Goal: Information Seeking & Learning: Learn about a topic

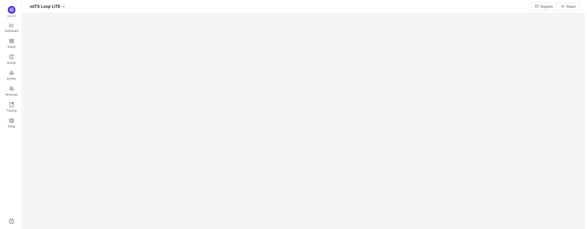
scroll to position [222, 555]
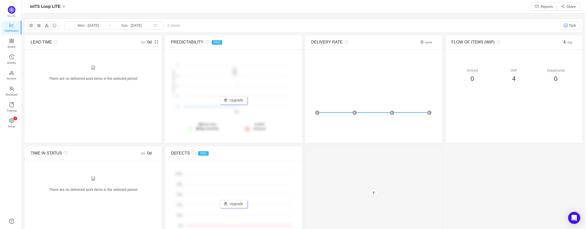
scroll to position [221, 555]
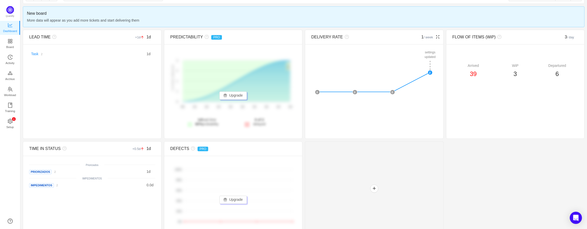
scroll to position [38, 0]
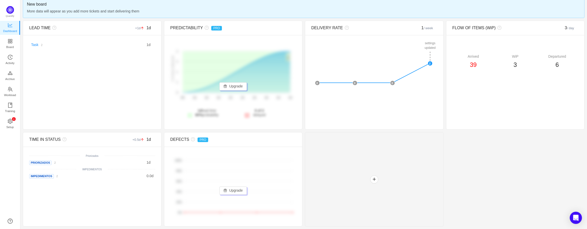
click at [37, 44] on link "Task" at bounding box center [34, 45] width 7 height 4
click at [13, 42] on link "Board" at bounding box center [10, 44] width 5 height 10
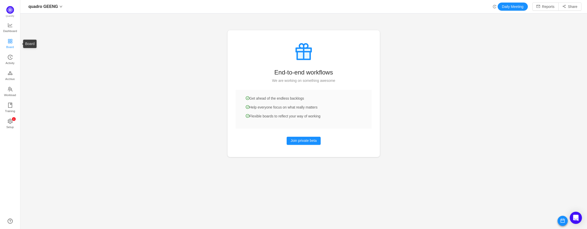
click at [11, 43] on span "Board" at bounding box center [10, 47] width 8 height 10
click at [10, 32] on span "Dashboard" at bounding box center [10, 31] width 14 height 10
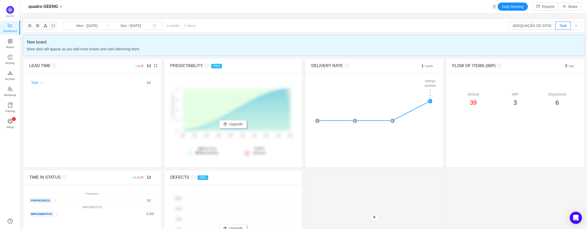
scroll to position [38, 0]
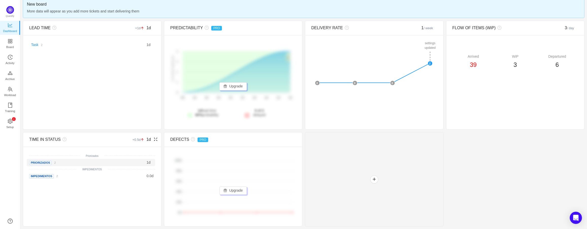
click at [38, 162] on span "Priorizados" at bounding box center [40, 162] width 22 height 4
click at [50, 160] on div "Priorizados 2" at bounding box center [55, 162] width 52 height 5
click at [57, 178] on link "2" at bounding box center [56, 176] width 4 height 4
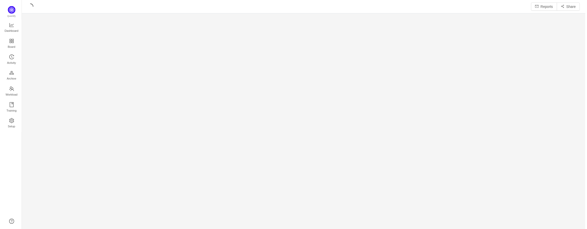
scroll to position [222, 555]
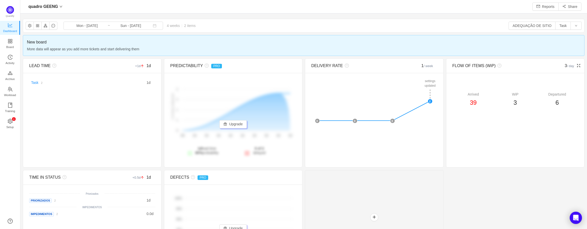
scroll to position [221, 555]
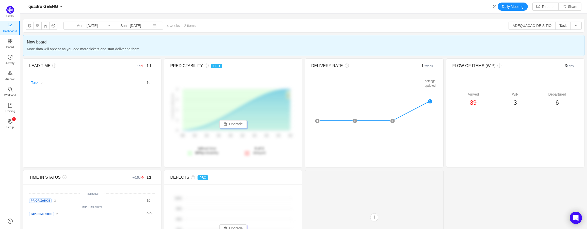
click at [355, 50] on span "More data will appear as you add more tickets and start delivering them" at bounding box center [303, 49] width 553 height 6
click at [547, 24] on button "ADEQUAÇÃO DE SITIO" at bounding box center [531, 26] width 47 height 8
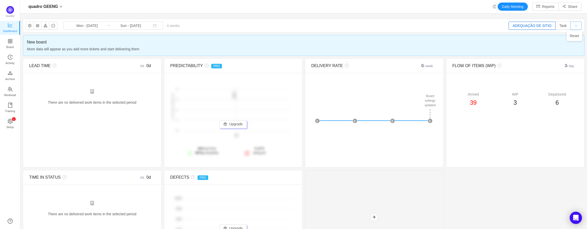
click at [574, 27] on button "button" at bounding box center [575, 26] width 11 height 8
click at [559, 26] on button "Task" at bounding box center [562, 26] width 15 height 8
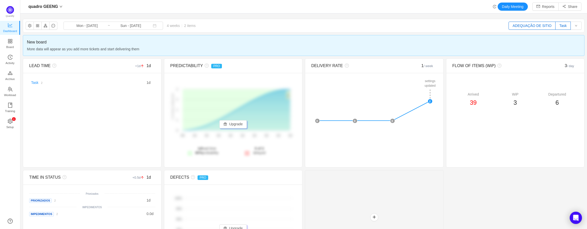
click at [544, 23] on button "ADEQUAÇÃO DE SITIO" at bounding box center [531, 26] width 47 height 8
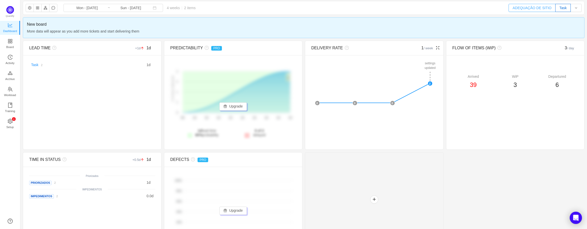
scroll to position [0, 0]
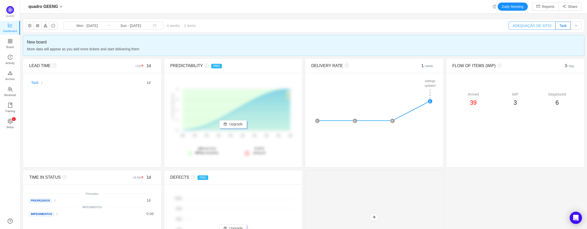
click at [522, 24] on button "ADEQUAÇÃO DE SITIO" at bounding box center [531, 26] width 47 height 8
click at [557, 27] on button "Task" at bounding box center [562, 26] width 15 height 8
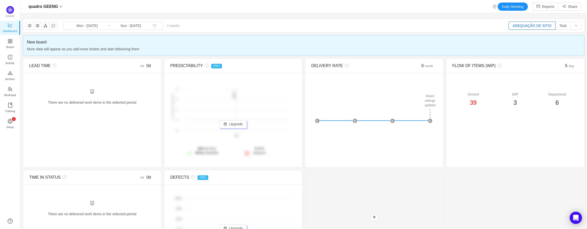
click at [530, 24] on button "ADEQUAÇÃO DE SITIO" at bounding box center [531, 26] width 47 height 8
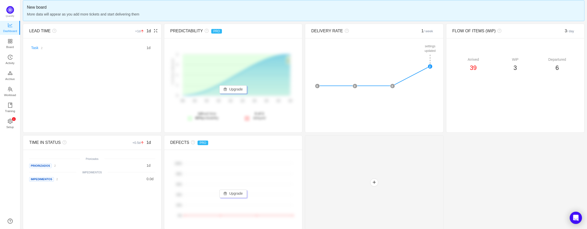
scroll to position [38, 0]
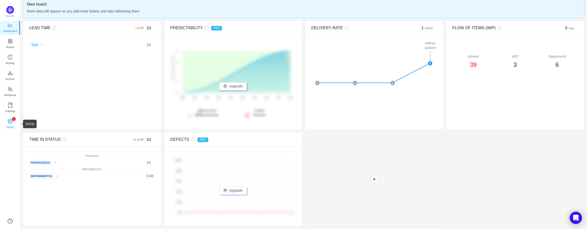
click at [13, 122] on link "0 1 2 3 4 5 6 7 8 9 0 1 2 3 4 5 6 7 8 9 0 1 2 3 4 5 6 7 8 9 Setup" at bounding box center [10, 124] width 5 height 10
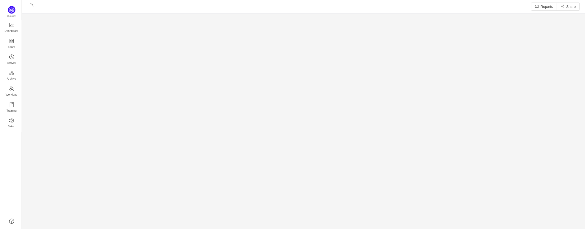
scroll to position [222, 555]
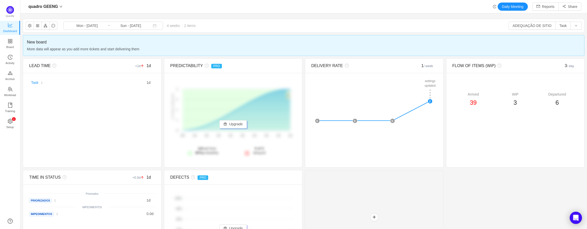
click at [166, 26] on span "4 weeks 2 items" at bounding box center [181, 26] width 36 height 4
click at [57, 8] on div "quadro GEENG" at bounding box center [45, 7] width 39 height 8
click at [97, 27] on link "quadro GEENG" at bounding box center [65, 26] width 73 height 5
click at [541, 25] on button "ADEQUAÇÃO DE SITIO" at bounding box center [531, 26] width 47 height 8
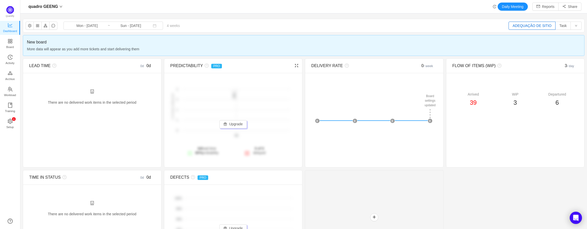
click at [544, 27] on button "ADEQUAÇÃO DE SITIO" at bounding box center [531, 26] width 47 height 8
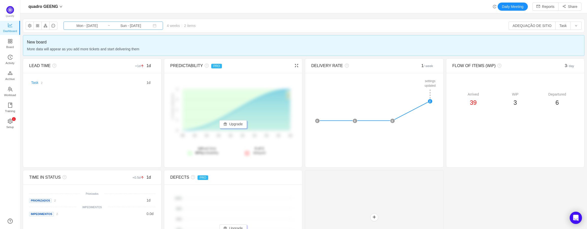
click at [90, 24] on input "Mon - [DATE]" at bounding box center [86, 26] width 41 height 6
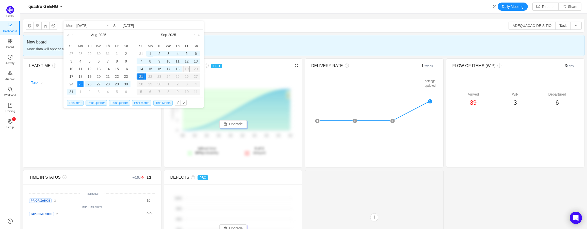
click at [148, 54] on div "1" at bounding box center [150, 53] width 6 height 6
click at [311, 149] on div "✕ Board settings updated Board settings updated Board settings updated 0 0 0 2" at bounding box center [374, 111] width 138 height 77
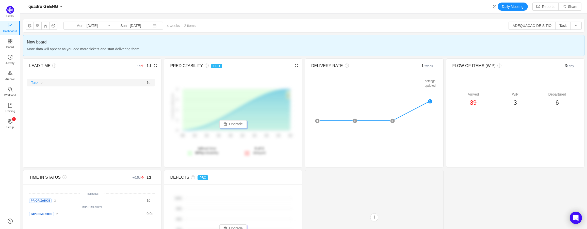
click at [34, 84] on link "Task" at bounding box center [34, 82] width 7 height 4
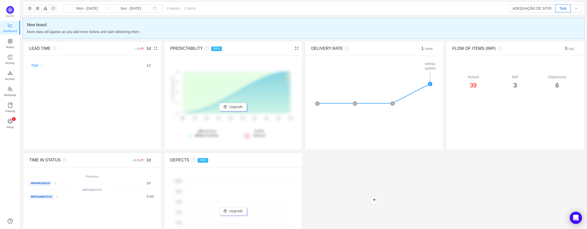
scroll to position [38, 0]
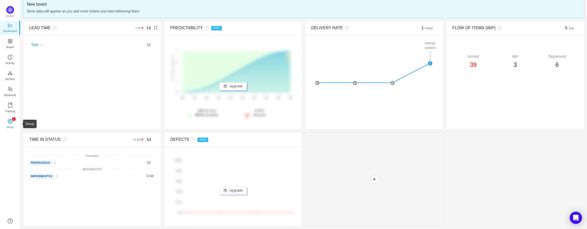
click at [8, 124] on span "Setup" at bounding box center [9, 127] width 7 height 10
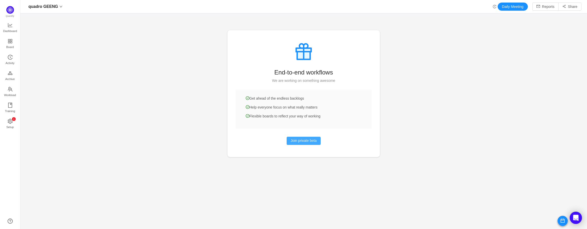
click at [308, 140] on button "Join private beta" at bounding box center [303, 141] width 34 height 8
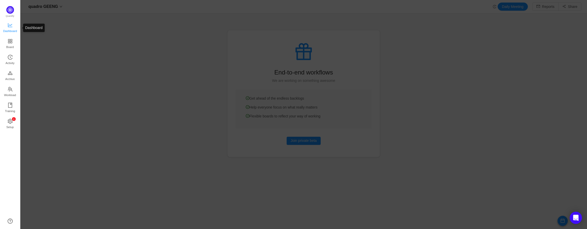
click at [13, 30] on span "Dashboard" at bounding box center [10, 31] width 14 height 10
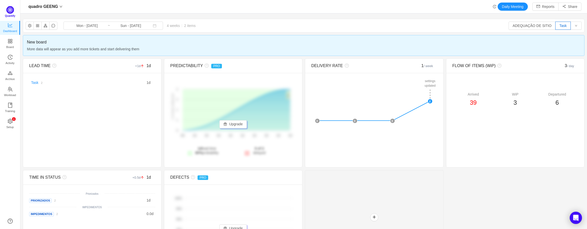
click at [10, 14] on span "Quantify" at bounding box center [10, 15] width 10 height 3
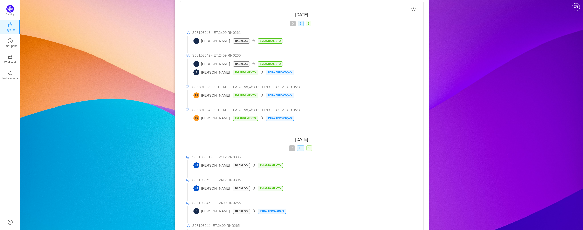
scroll to position [51, 0]
click at [12, 11] on img at bounding box center [10, 9] width 8 height 8
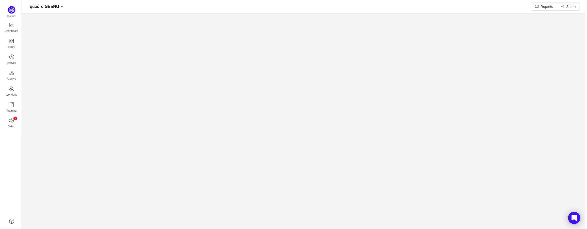
scroll to position [221, 555]
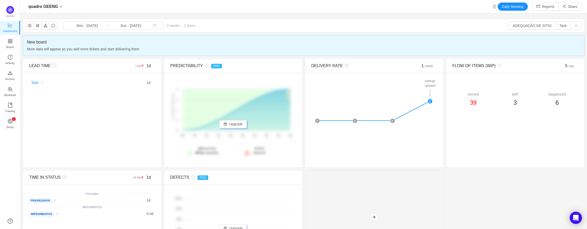
click at [112, 49] on span "More data will appear as you add more tickets and start delivering them" at bounding box center [303, 49] width 553 height 6
click at [573, 27] on button "button" at bounding box center [575, 26] width 11 height 8
click at [575, 27] on button "button" at bounding box center [575, 26] width 11 height 8
click at [559, 27] on button "Task" at bounding box center [562, 26] width 15 height 8
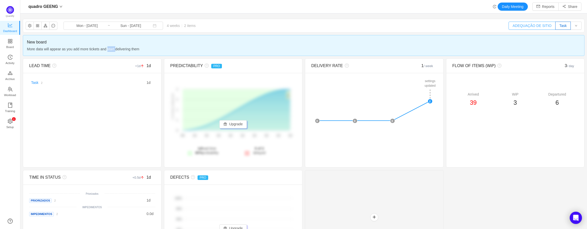
click at [550, 26] on button "ADEQUAÇÃO DE SITIO" at bounding box center [531, 26] width 47 height 8
click at [53, 49] on span "More data will appear as you add more tickets and start delivering them" at bounding box center [303, 49] width 553 height 6
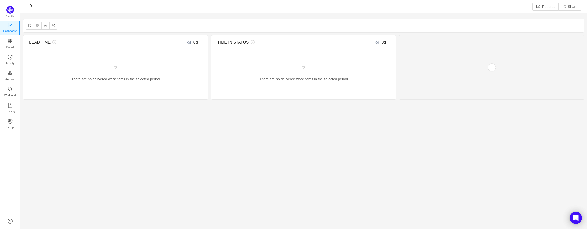
scroll to position [221, 555]
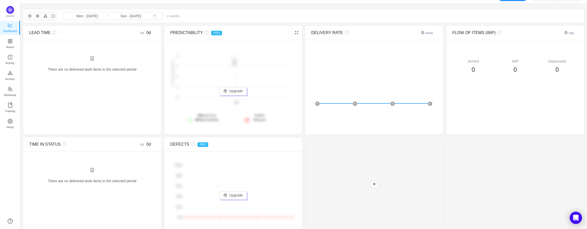
scroll to position [15, 0]
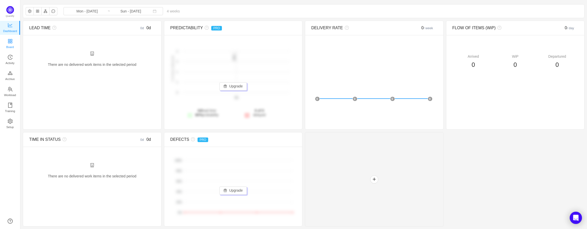
click at [13, 43] on link "Board" at bounding box center [10, 44] width 5 height 10
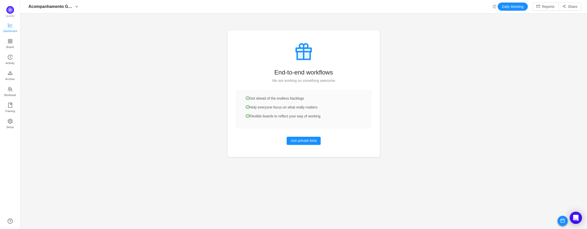
click at [10, 31] on span "Dashboard" at bounding box center [10, 31] width 14 height 10
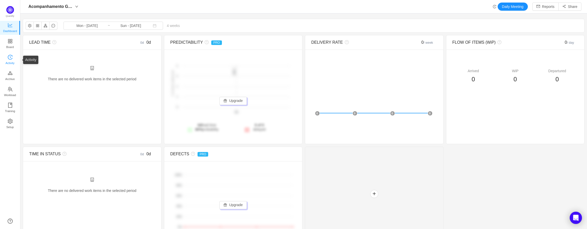
click at [10, 62] on span "Activity" at bounding box center [10, 63] width 9 height 10
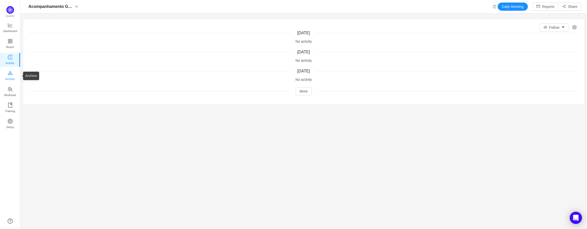
click at [11, 78] on span "Archive" at bounding box center [9, 79] width 9 height 10
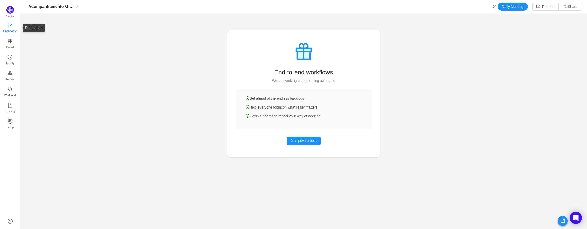
click at [14, 28] on span "Dashboard" at bounding box center [10, 31] width 14 height 10
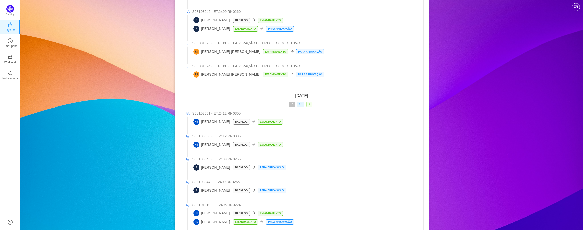
scroll to position [102, 0]
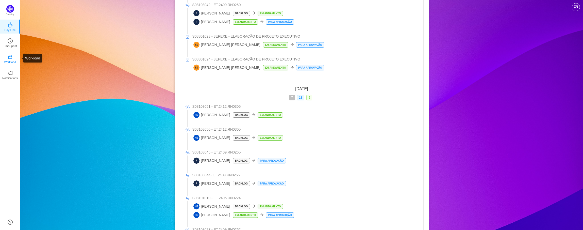
click at [8, 60] on p "Workload" at bounding box center [10, 62] width 12 height 5
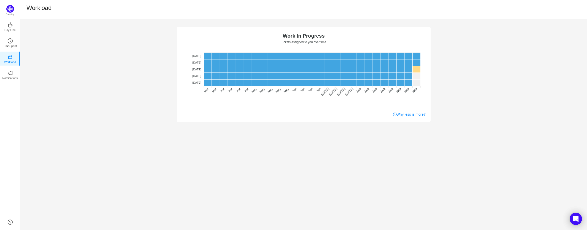
click at [506, 104] on div "No data No WIP Optimal (1-4) High (5-10) Overburdened (10+) Work In Progress Ti…" at bounding box center [303, 70] width 566 height 103
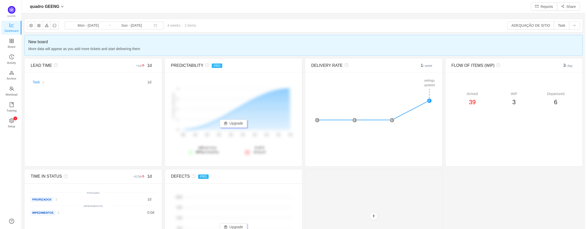
scroll to position [221, 555]
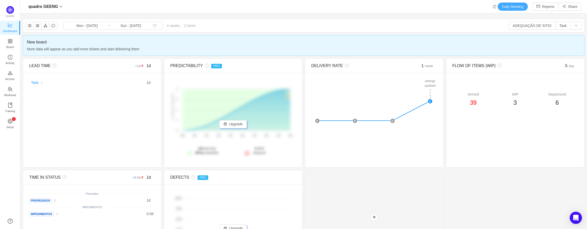
click at [505, 7] on button "Daily Meeting" at bounding box center [512, 7] width 30 height 8
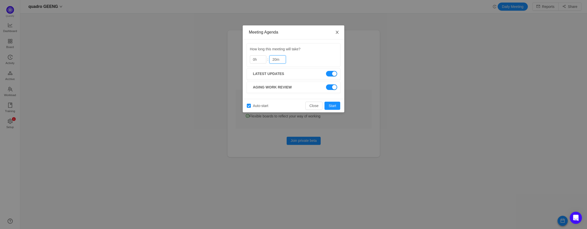
click at [337, 32] on icon "icon: close" at bounding box center [337, 32] width 4 height 4
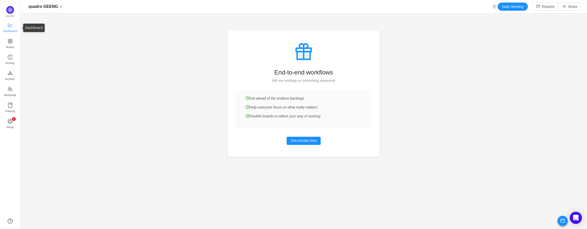
click at [5, 28] on span "Dashboard" at bounding box center [10, 31] width 14 height 10
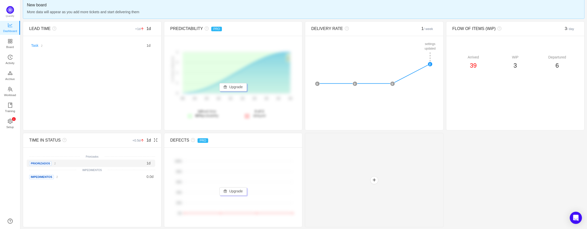
scroll to position [38, 0]
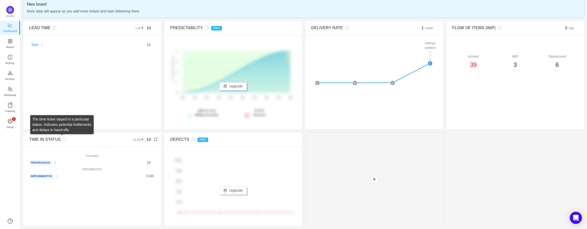
click at [62, 140] on icon "icon: question-circle" at bounding box center [64, 139] width 4 height 4
click at [39, 175] on span "IMPEDIMENTOS" at bounding box center [41, 176] width 25 height 4
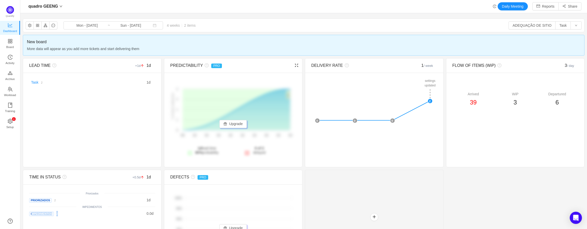
scroll to position [0, 0]
click at [528, 29] on button "ADEQUAÇÃO DE SITIO" at bounding box center [531, 26] width 47 height 8
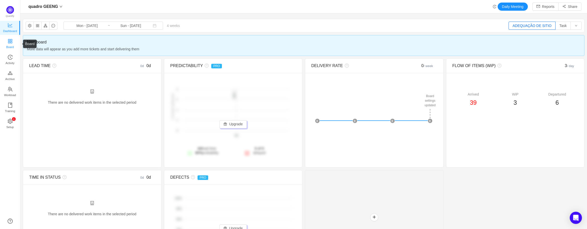
click at [13, 44] on span "Board" at bounding box center [10, 47] width 8 height 10
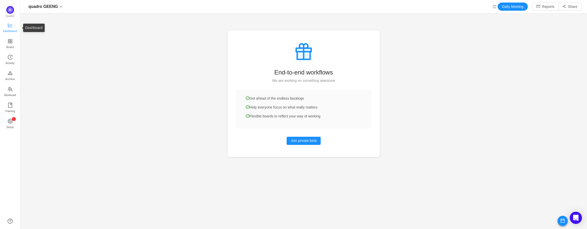
click at [8, 26] on span "Dashboard" at bounding box center [10, 31] width 14 height 10
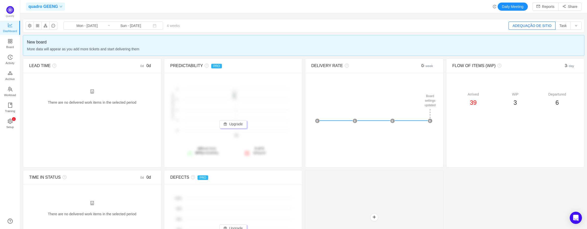
click at [59, 6] on icon "icon: down" at bounding box center [60, 6] width 3 height 3
click at [58, 27] on link "quadro GEENG" at bounding box center [65, 26] width 73 height 5
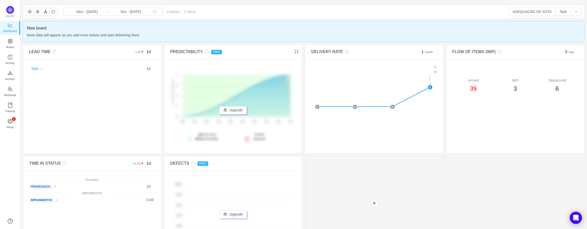
scroll to position [38, 0]
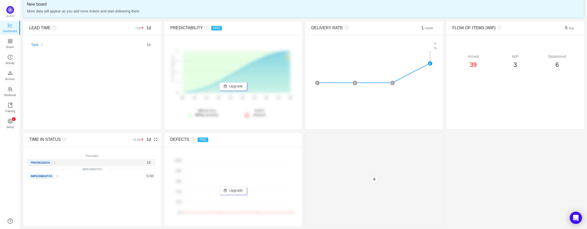
click at [38, 164] on span "Priorizados" at bounding box center [40, 162] width 22 height 4
click at [42, 160] on span "Priorizados" at bounding box center [40, 162] width 22 height 4
click at [43, 174] on span "IMPEDIMENTOS" at bounding box center [41, 176] width 25 height 4
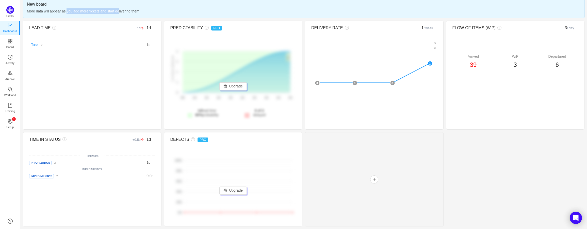
drag, startPoint x: 69, startPoint y: 11, endPoint x: 120, endPoint y: 12, distance: 50.8
click at [120, 12] on span "More data will appear as you add more tickets and start delivering them" at bounding box center [303, 11] width 553 height 6
click at [112, 11] on span "More data will appear as you add more tickets and start delivering them" at bounding box center [303, 11] width 553 height 6
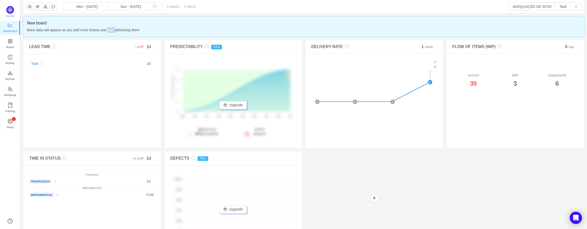
scroll to position [0, 0]
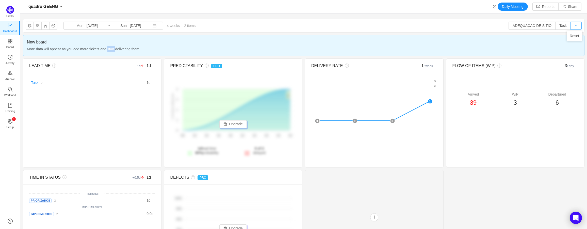
click at [475, 27] on button "button" at bounding box center [575, 26] width 11 height 8
click at [475, 36] on li "Reset" at bounding box center [573, 36] width 15 height 8
click at [475, 25] on button "Task" at bounding box center [562, 26] width 15 height 8
click at [475, 25] on button "ADEQUAÇÃO DE SITIO" at bounding box center [531, 26] width 47 height 8
click at [475, 103] on span "6" at bounding box center [556, 102] width 3 height 7
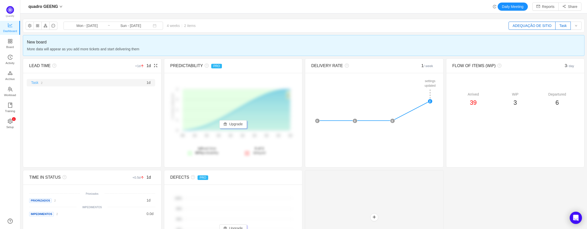
click at [33, 82] on link "Task" at bounding box center [34, 82] width 7 height 4
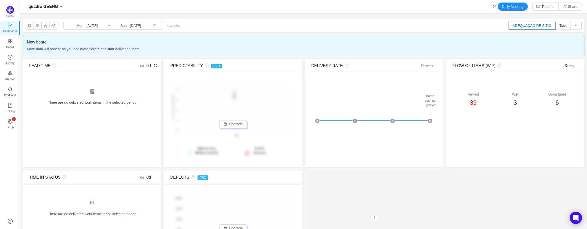
click at [475, 26] on button "ADEQUAÇÃO DE SITIO" at bounding box center [531, 26] width 47 height 8
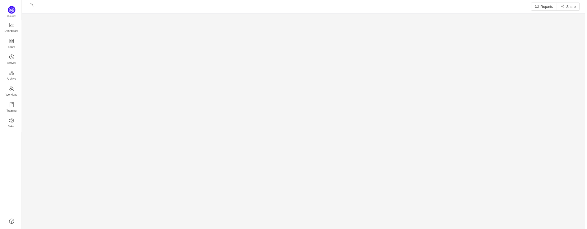
scroll to position [222, 555]
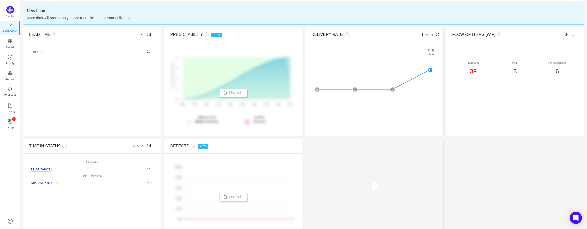
scroll to position [38, 0]
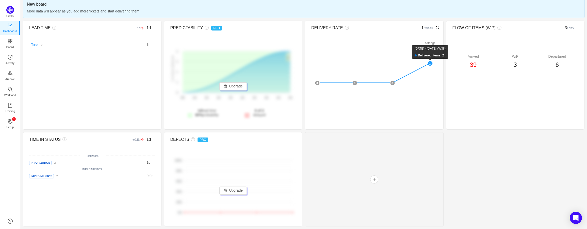
click at [429, 62] on rect at bounding box center [429, 63] width 5 height 5
click at [429, 63] on rect at bounding box center [429, 63] width 5 height 5
click at [42, 162] on span "Priorizados" at bounding box center [40, 162] width 22 height 4
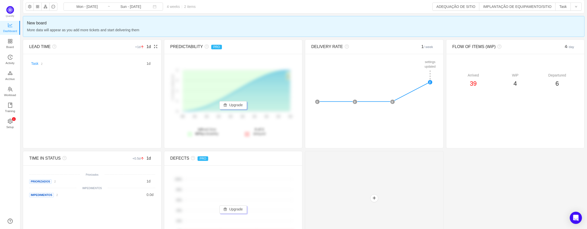
scroll to position [38, 0]
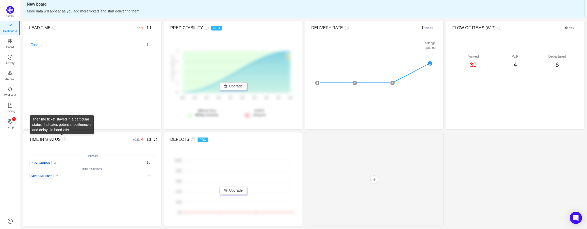
click at [62, 140] on icon "icon: question-circle" at bounding box center [64, 139] width 4 height 4
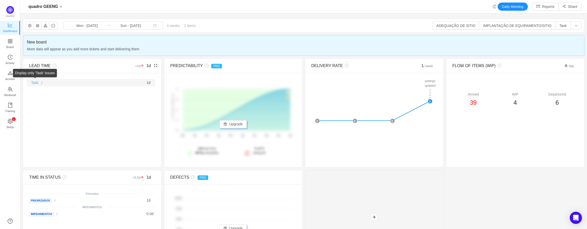
click at [36, 83] on link "Task" at bounding box center [34, 82] width 7 height 4
click at [517, 24] on button "IMPLANTAÇÃO DE EQUIPAMENTO/SITIO" at bounding box center [517, 26] width 76 height 8
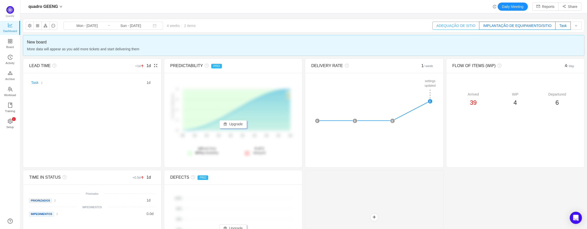
click at [457, 26] on button "ADEQUAÇÃO DE SITIO" at bounding box center [455, 26] width 47 height 8
click at [541, 26] on button "IMPLANTAÇÃO DE EQUIPAMENTO/SITIO" at bounding box center [517, 26] width 76 height 8
click at [464, 29] on button "ADEQUAÇÃO DE SITIO" at bounding box center [455, 26] width 47 height 8
click at [557, 26] on button "Task" at bounding box center [562, 26] width 15 height 8
drag, startPoint x: 559, startPoint y: 25, endPoint x: 565, endPoint y: 30, distance: 7.5
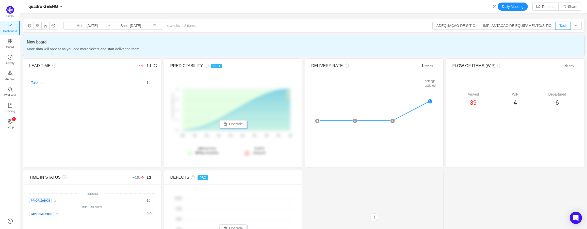
click at [560, 26] on button "Task" at bounding box center [562, 26] width 15 height 8
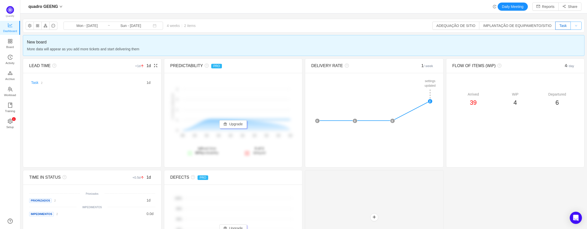
click at [573, 27] on button "button" at bounding box center [575, 26] width 11 height 8
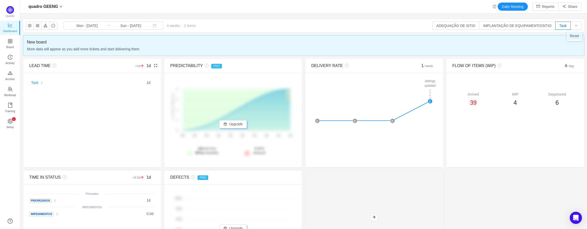
click at [573, 36] on li "Reset" at bounding box center [573, 36] width 15 height 8
click at [520, 25] on button "IMPLANTAÇÃO DE EQUIPAMENTO/SITIO" at bounding box center [517, 26] width 76 height 8
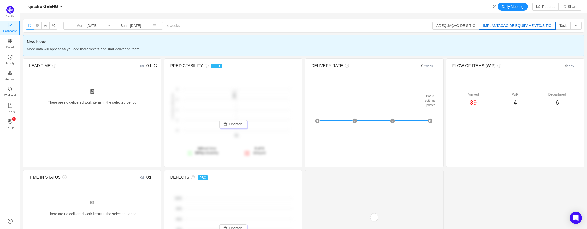
click at [30, 26] on button "button" at bounding box center [30, 26] width 8 height 8
click at [40, 27] on button "button" at bounding box center [37, 26] width 8 height 8
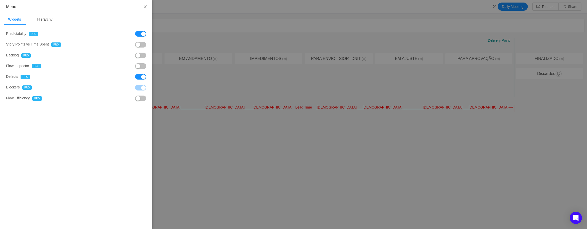
click at [144, 44] on button "button" at bounding box center [140, 45] width 11 height 6
click at [139, 56] on button "button" at bounding box center [140, 56] width 11 height 6
click at [141, 69] on button "button" at bounding box center [140, 66] width 11 height 6
click at [139, 100] on button "button" at bounding box center [140, 98] width 11 height 6
click at [185, 124] on div at bounding box center [293, 114] width 587 height 229
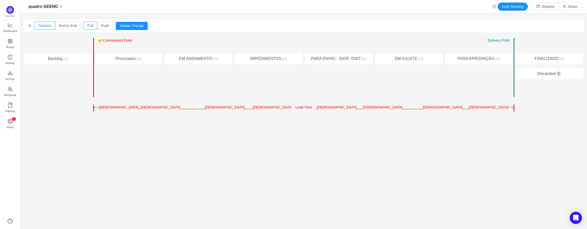
click at [28, 26] on icon "icon: arrow-left" at bounding box center [30, 26] width 4 height 4
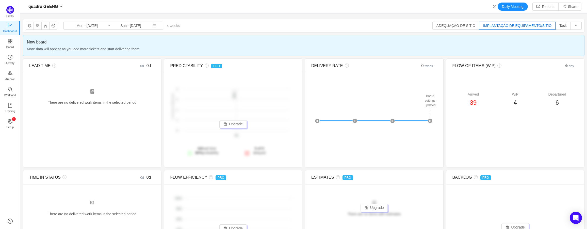
click at [513, 25] on button "IMPLANTAÇÃO DE EQUIPAMENTO/SITIO" at bounding box center [517, 26] width 76 height 8
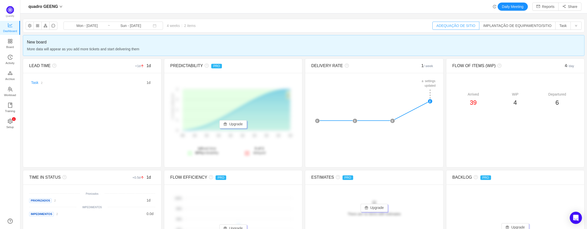
click at [458, 26] on button "ADEQUAÇÃO DE SITIO" at bounding box center [455, 26] width 47 height 8
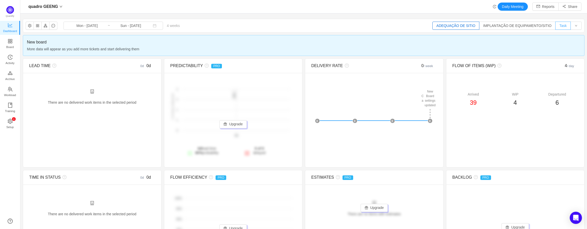
click at [560, 27] on button "Task" at bounding box center [562, 26] width 15 height 8
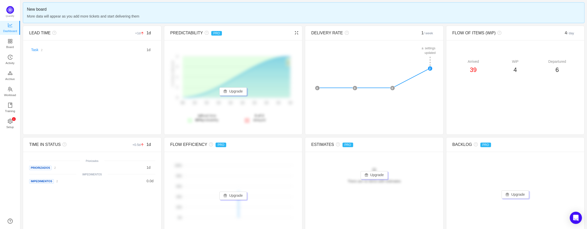
scroll to position [135, 0]
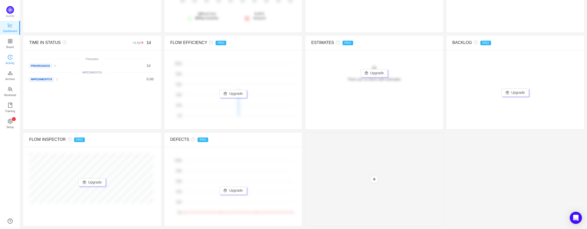
click at [7, 61] on span "Activity" at bounding box center [10, 63] width 9 height 10
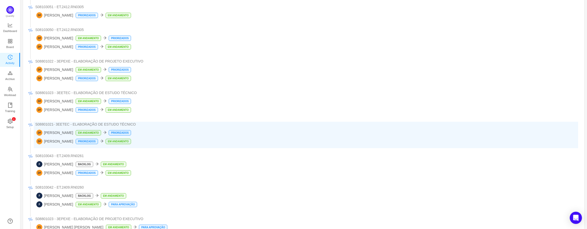
scroll to position [127, 0]
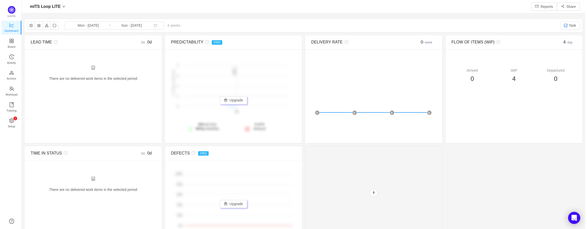
scroll to position [221, 555]
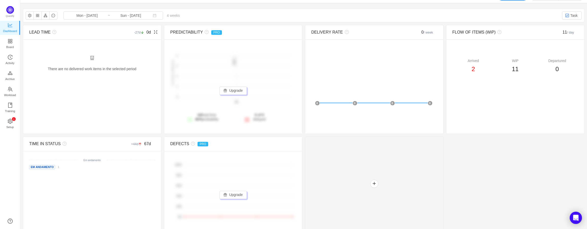
scroll to position [15, 0]
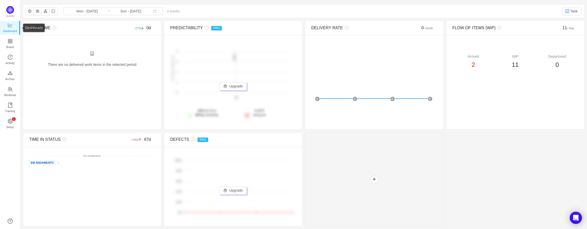
click at [10, 29] on span "Dashboard" at bounding box center [10, 31] width 14 height 10
click at [11, 41] on icon "icon: appstore" at bounding box center [10, 41] width 5 height 5
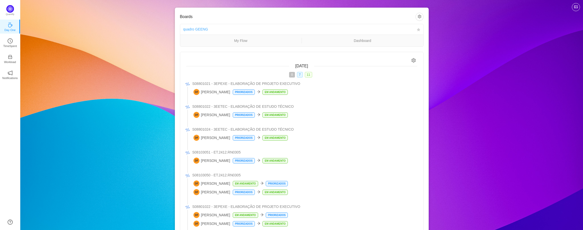
click at [190, 29] on link "quadro GEENG" at bounding box center [195, 29] width 25 height 4
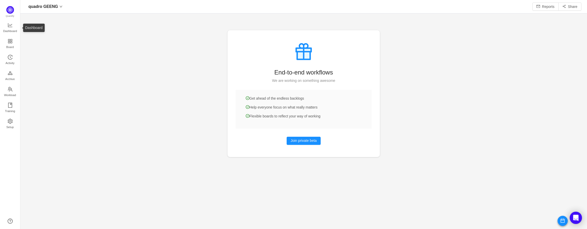
scroll to position [221, 555]
click at [7, 42] on span "Board" at bounding box center [10, 47] width 8 height 10
click at [8, 41] on link "Board" at bounding box center [10, 44] width 5 height 10
click at [8, 42] on span "Board" at bounding box center [10, 47] width 8 height 10
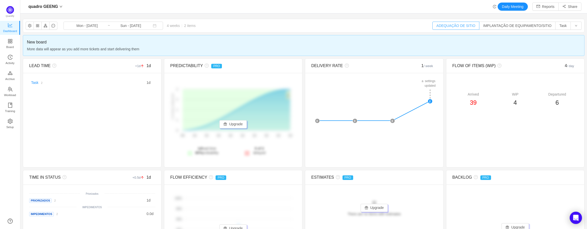
click at [456, 26] on button "ADEQUAÇÃO DE SITIO" at bounding box center [455, 26] width 47 height 8
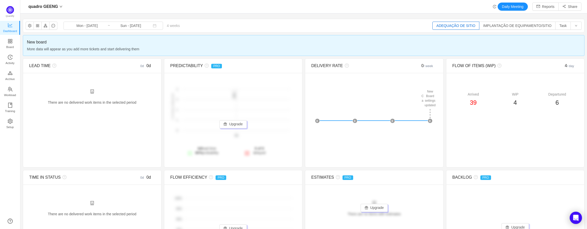
click at [50, 49] on span "More data will appear as you add more tickets and start delivering them" at bounding box center [303, 49] width 553 height 6
click at [506, 28] on button "IMPLANTAÇÃO DE EQUIPAMENTO/SITIO" at bounding box center [517, 26] width 76 height 8
click at [558, 29] on button "Task" at bounding box center [562, 26] width 15 height 8
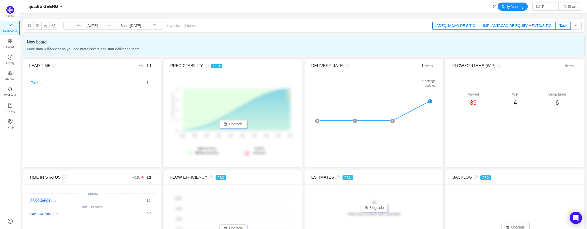
click at [563, 29] on button "Task" at bounding box center [562, 26] width 15 height 8
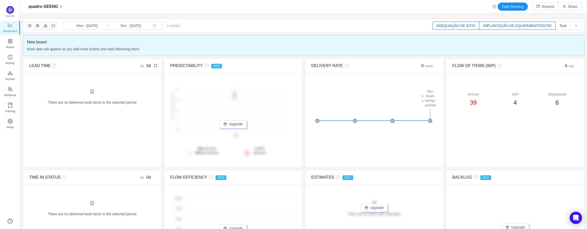
click at [97, 98] on div "There are no delivered work items in the selected period Possible solutions" at bounding box center [92, 99] width 126 height 21
click at [94, 104] on div "There are no delivered work items in the selected period Possible solutions" at bounding box center [92, 99] width 126 height 21
click at [93, 104] on div "There are no delivered work items in the selected period Possible solutions" at bounding box center [92, 99] width 126 height 21
click at [89, 92] on div "There are no delivered work items in the selected period Possible solutions" at bounding box center [92, 99] width 126 height 21
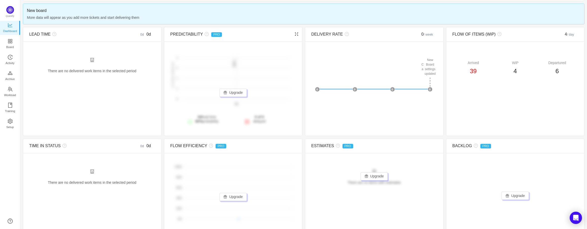
scroll to position [25, 0]
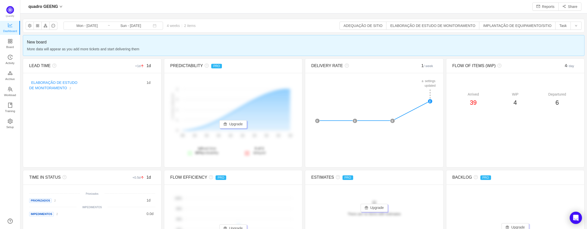
scroll to position [221, 555]
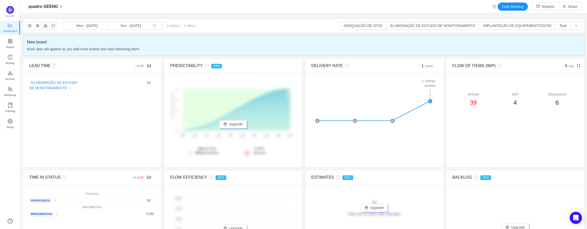
click at [470, 101] on span "39" at bounding box center [473, 102] width 7 height 7
click at [93, 26] on input "Mon - [DATE]" at bounding box center [86, 26] width 41 height 6
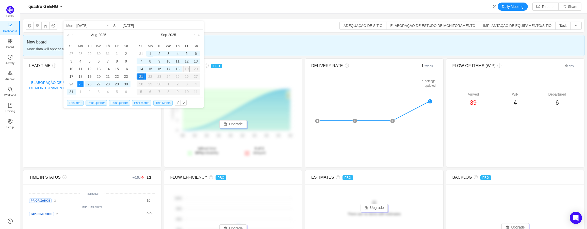
click at [150, 53] on div "1" at bounding box center [150, 53] width 6 height 6
click at [176, 67] on div "18" at bounding box center [177, 69] width 6 height 6
type input "Mon - [DATE]"
type input "Thu - [DATE]"
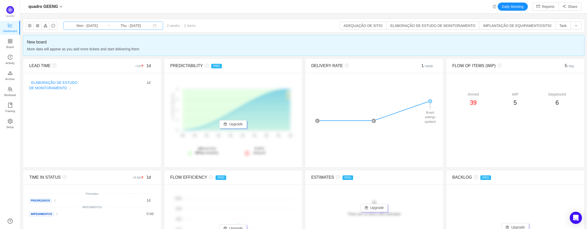
click at [129, 28] on input "Thu - [DATE]" at bounding box center [130, 26] width 41 height 6
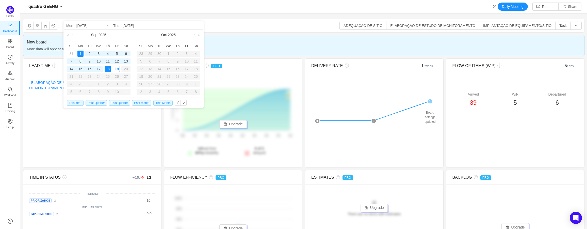
click at [80, 68] on div "15" at bounding box center [80, 69] width 6 height 6
click at [114, 69] on div "19" at bounding box center [117, 69] width 6 height 6
type input "Mon - [DATE]"
type input "Fri - Sep 19, 2025"
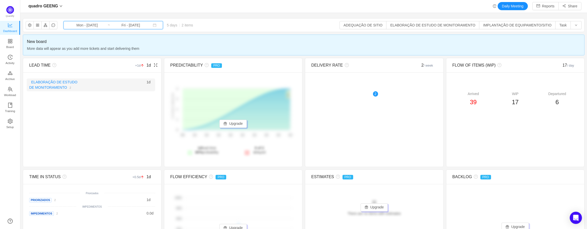
scroll to position [0, 0]
click at [58, 86] on link "ELABORAÇÃO DE ESTUDO DE MONITORAMENTO" at bounding box center [53, 84] width 48 height 9
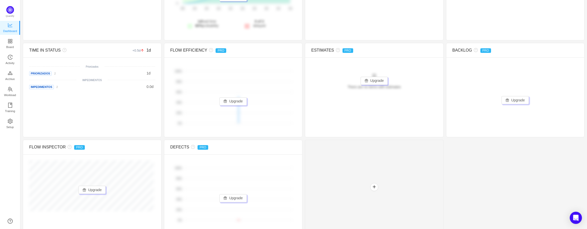
scroll to position [135, 0]
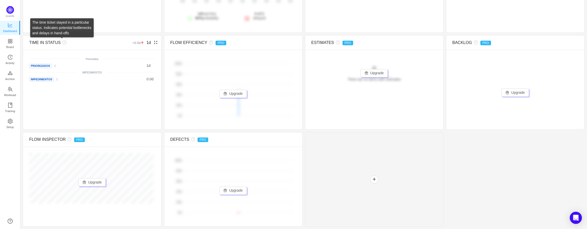
click at [63, 43] on icon "icon: question-circle" at bounding box center [64, 42] width 4 height 4
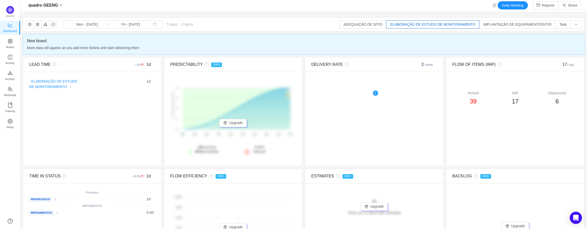
scroll to position [0, 0]
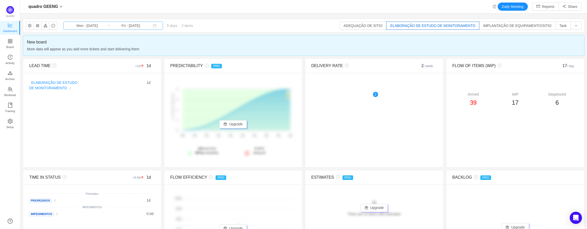
click at [88, 23] on input "Mon - Sep 15, 2025" at bounding box center [86, 26] width 41 height 6
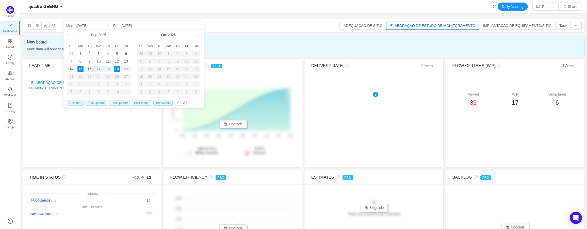
click at [105, 69] on div "18" at bounding box center [108, 69] width 6 height 6
click at [117, 68] on div "19" at bounding box center [117, 69] width 6 height 6
type input "Thu - Sep 18, 2025"
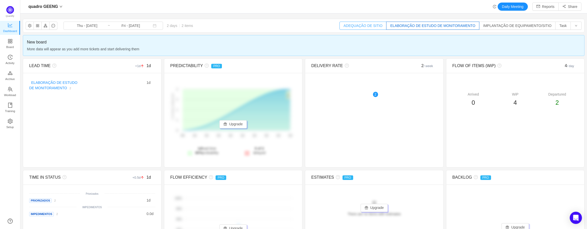
click at [360, 23] on button "ADEQUAÇÃO DE SITIO" at bounding box center [362, 26] width 47 height 8
click at [495, 28] on button "IMPLANTAÇÃO DE EQUIPAMENTO/SITIO" at bounding box center [517, 26] width 76 height 8
click at [560, 24] on button "Task" at bounding box center [562, 26] width 15 height 8
click at [571, 26] on button "button" at bounding box center [575, 26] width 11 height 8
click at [570, 33] on li "Reset" at bounding box center [573, 36] width 15 height 8
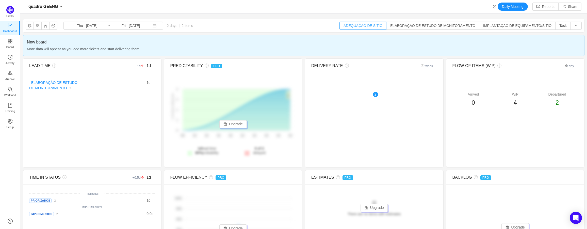
click at [377, 23] on button "ADEQUAÇÃO DE SITIO" at bounding box center [362, 26] width 47 height 8
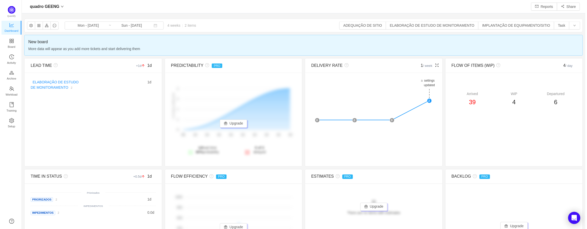
scroll to position [221, 555]
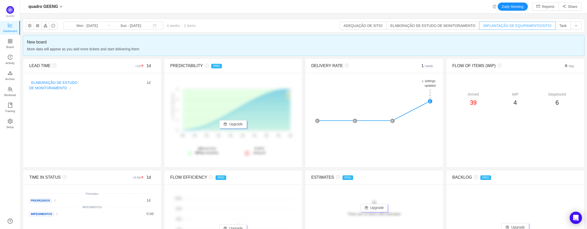
click at [516, 26] on button "IMPLANTAÇÃO DE EQUIPAMENTO/SITIO" at bounding box center [517, 26] width 76 height 8
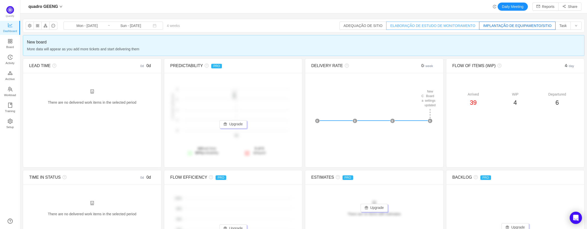
click at [457, 23] on button "ELABORAÇÃO DE ESTUDO DE MONITORAMENTO" at bounding box center [432, 26] width 93 height 8
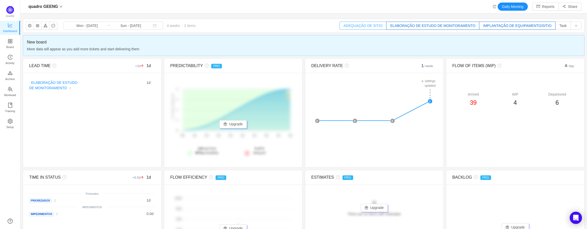
click at [371, 26] on button "ADEQUAÇÃO DE SITIO" at bounding box center [362, 26] width 47 height 8
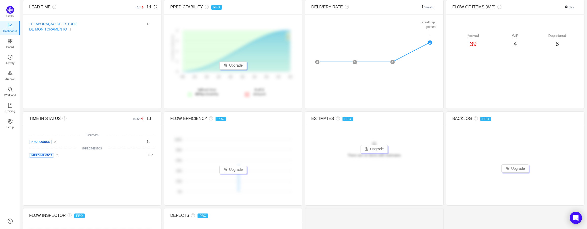
scroll to position [0, 0]
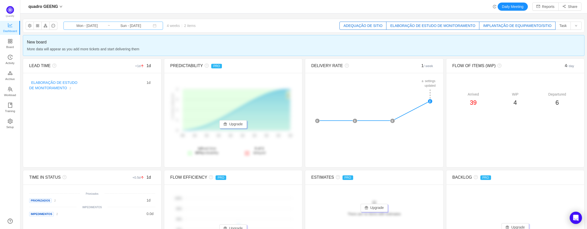
click at [124, 27] on input "Sun - [DATE]" at bounding box center [130, 26] width 41 height 6
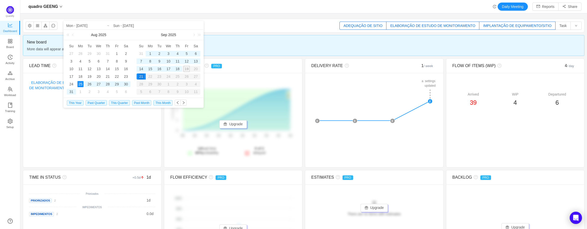
click at [178, 67] on div "18" at bounding box center [177, 69] width 6 height 6
click at [168, 69] on div "17" at bounding box center [168, 69] width 6 height 6
type input "Wed - Sep 17, 2025"
type input "Thu - [DATE]"
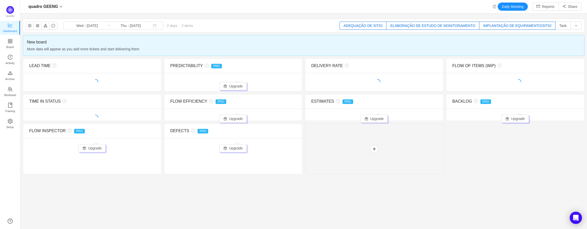
click at [177, 69] on div "PREDICTABILITY PRO" at bounding box center [233, 66] width 126 height 14
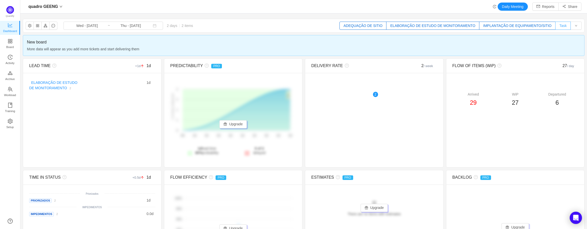
click at [558, 27] on button "Task" at bounding box center [562, 26] width 15 height 8
click at [11, 44] on span "Board" at bounding box center [10, 47] width 8 height 10
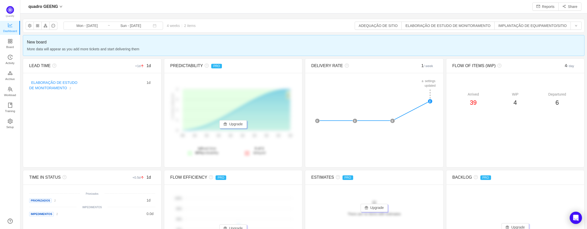
scroll to position [221, 555]
click at [574, 24] on button "button" at bounding box center [575, 26] width 11 height 8
click at [442, 27] on button "ELABORAÇÃO DE ESTUDO DE MONITORAMENTO" at bounding box center [447, 26] width 93 height 8
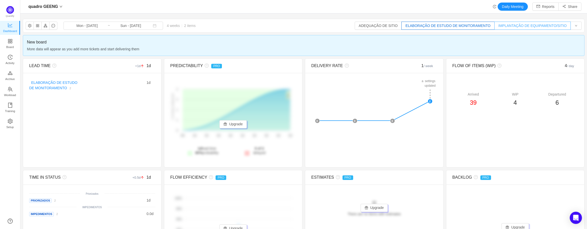
click at [518, 25] on button "IMPLANTAÇÃO DE EQUIPAMENTO/SITIO" at bounding box center [532, 26] width 76 height 8
drag, startPoint x: 416, startPoint y: 23, endPoint x: 411, endPoint y: 23, distance: 4.6
click at [415, 23] on button "ELABORAÇÃO DE ESTUDO DE MONITORAMENTO" at bounding box center [447, 26] width 93 height 8
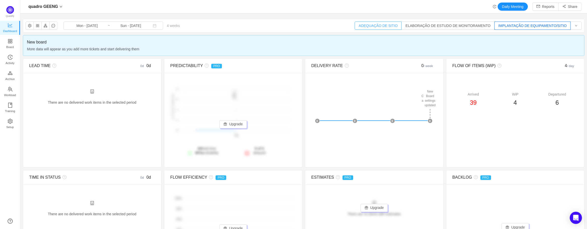
click at [393, 24] on button "ADEQUAÇÃO DE SITIO" at bounding box center [377, 26] width 47 height 8
click at [87, 99] on div "There are no delivered work items in the selected period Possible solutions" at bounding box center [92, 99] width 126 height 21
click at [78, 24] on input "Mon - [DATE]" at bounding box center [86, 26] width 41 height 6
click at [42, 96] on div "There are no delivered work items in the selected period Possible solutions" at bounding box center [92, 99] width 126 height 21
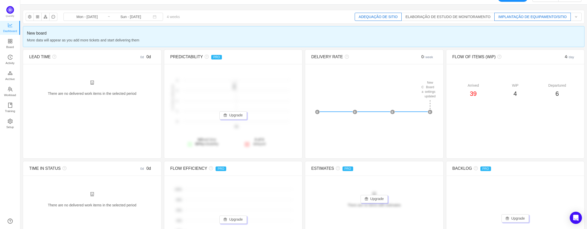
scroll to position [0, 0]
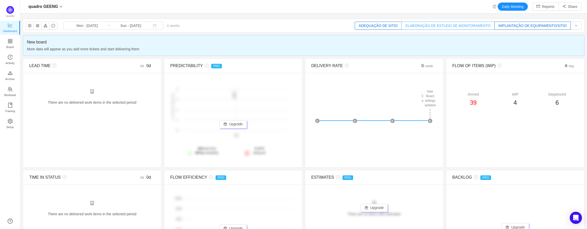
click at [432, 26] on button "ELABORAÇÃO DE ESTUDO DE MONITORAMENTO" at bounding box center [447, 26] width 93 height 8
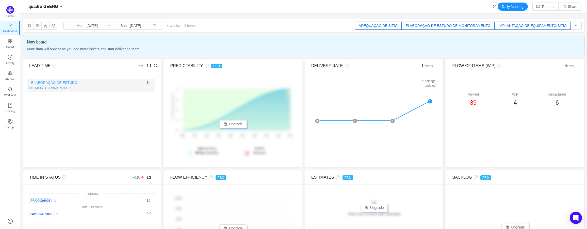
click at [41, 86] on link "ELABORAÇÃO DE ESTUDO DE MONITORAMENTO" at bounding box center [53, 84] width 48 height 9
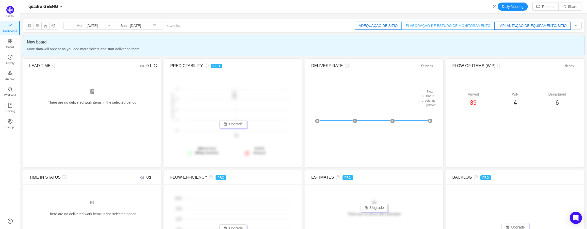
click at [432, 23] on button "ELABORAÇÃO DE ESTUDO DE MONITORAMENTO" at bounding box center [447, 26] width 93 height 8
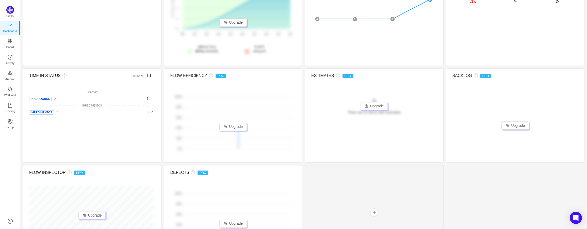
scroll to position [51, 0]
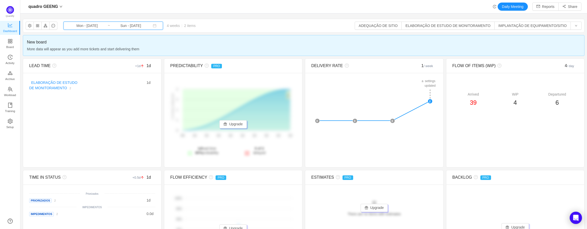
click at [105, 24] on span "Mon - [DATE] ~ Sun - [DATE]" at bounding box center [112, 26] width 99 height 8
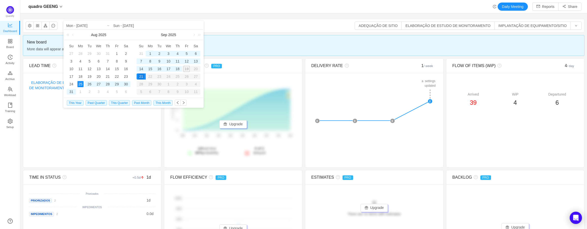
click at [150, 54] on div "1" at bounding box center [150, 53] width 6 height 6
click at [177, 70] on div "18" at bounding box center [177, 69] width 6 height 6
type input "Mon - [DATE]"
type input "Thu - [DATE]"
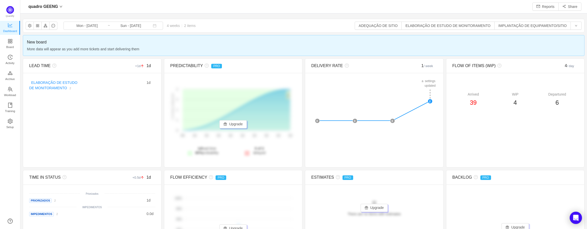
scroll to position [221, 555]
click at [110, 27] on input "Sun - [DATE]" at bounding box center [130, 26] width 41 height 6
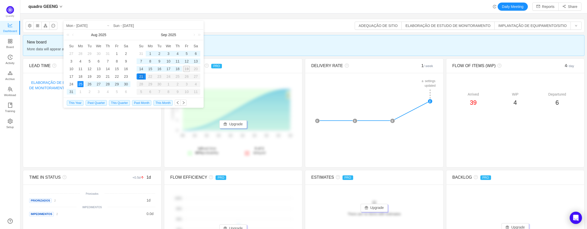
click at [151, 68] on div "15" at bounding box center [150, 69] width 6 height 6
click at [180, 68] on div "18" at bounding box center [177, 69] width 6 height 6
type input "Mon - [DATE]"
type input "Thu - [DATE]"
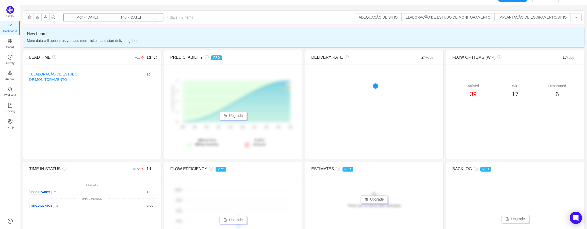
scroll to position [0, 0]
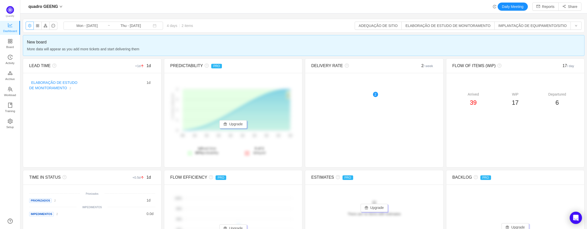
click at [32, 25] on button "button" at bounding box center [30, 26] width 8 height 8
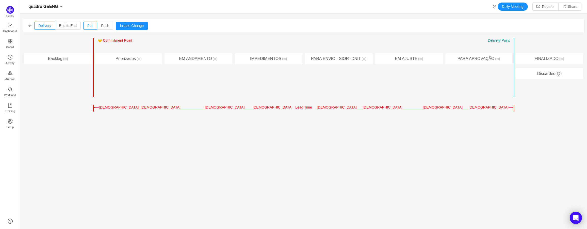
click at [510, 41] on div "Entry Point ← → 🤝 Commitment Point ← → Work Started Delivery Point ← → PARA APR…" at bounding box center [479, 67] width 70 height 59
drag, startPoint x: 508, startPoint y: 71, endPoint x: 490, endPoint y: 75, distance: 17.6
click at [495, 74] on div "Entry Point ← → 🤝 Commitment Point ← → Work Started Delivery Point ← → PARA APR…" at bounding box center [479, 67] width 70 height 59
click at [128, 25] on button "Initiate Change" at bounding box center [132, 26] width 32 height 8
drag, startPoint x: 92, startPoint y: 52, endPoint x: 99, endPoint y: 54, distance: 7.5
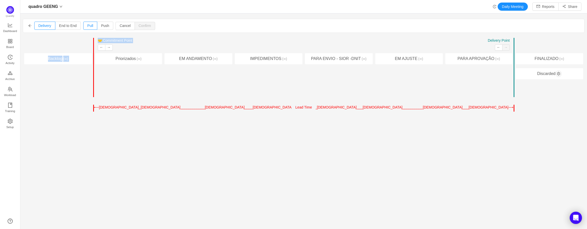
click at [95, 53] on div "Entry Point ← → 🤝 Commitment Point ← → Work Started Delivery Point ← → Backlog …" at bounding box center [303, 75] width 561 height 74
click at [103, 64] on div "Priorizados (∞)" at bounding box center [128, 58] width 67 height 11
click at [105, 47] on button "→" at bounding box center [109, 47] width 8 height 6
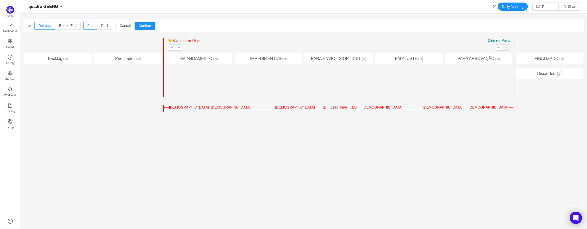
drag, startPoint x: 554, startPoint y: 59, endPoint x: 528, endPoint y: 59, distance: 26.9
click at [528, 59] on div "FINALIZADO (∞)" at bounding box center [549, 58] width 68 height 11
click at [551, 74] on div "Discarded" at bounding box center [549, 73] width 68 height 11
click at [495, 48] on button "←" at bounding box center [499, 47] width 8 height 6
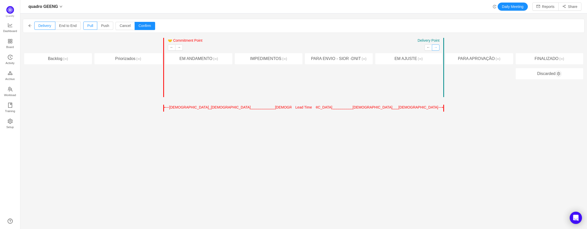
click at [432, 49] on button "→" at bounding box center [436, 47] width 8 height 6
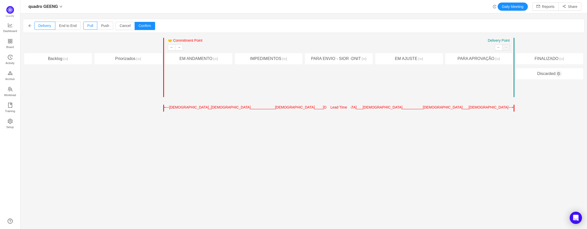
click at [321, 77] on div "Entry Point ← → 🤝 Commitment Point ← → Work Started Delivery Point ← → PARA ENV…" at bounding box center [338, 67] width 70 height 59
click at [108, 26] on label "Push" at bounding box center [105, 26] width 16 height 8
click at [101, 27] on input "Push" at bounding box center [101, 27] width 0 height 0
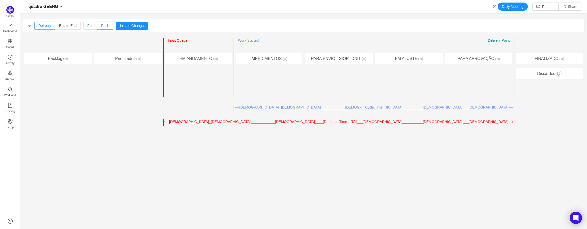
click at [89, 28] on span "Pull" at bounding box center [90, 26] width 6 height 4
click at [87, 27] on input "Pull" at bounding box center [87, 27] width 0 height 0
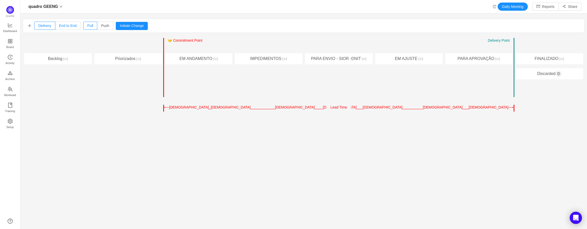
click at [77, 27] on label "End to End" at bounding box center [67, 26] width 25 height 8
click at [59, 27] on input "End to End" at bounding box center [59, 27] width 0 height 0
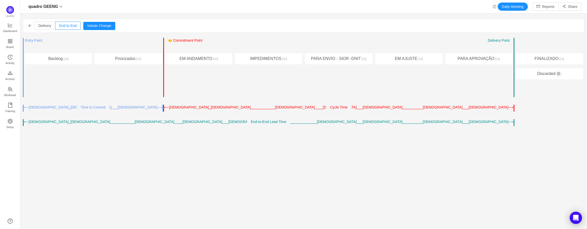
click at [31, 25] on icon "icon: arrow-left" at bounding box center [30, 26] width 4 height 4
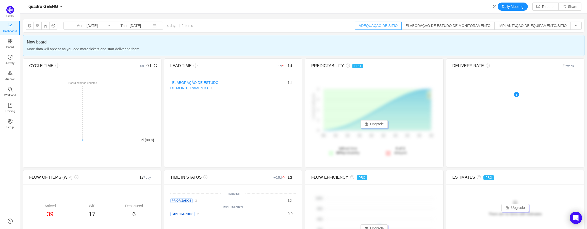
click at [391, 25] on button "ADEQUAÇÃO DE SITIO" at bounding box center [377, 26] width 47 height 8
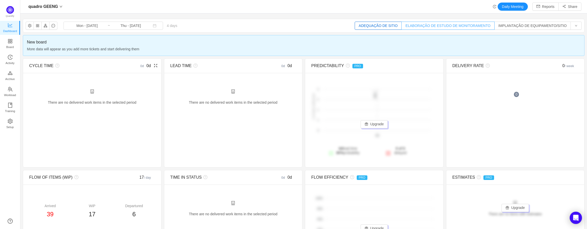
click at [426, 27] on button "ELABORAÇÃO DE ESTUDO DE MONITORAMENTO" at bounding box center [447, 26] width 93 height 8
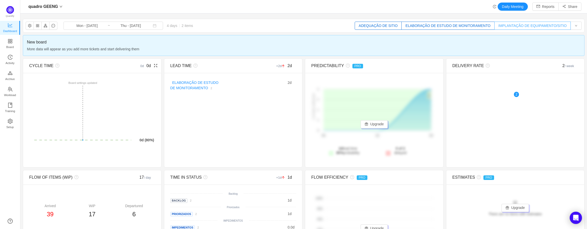
click at [504, 26] on button "IMPLANTAÇÃO DE EQUIPAMENTO/SITIO" at bounding box center [532, 26] width 76 height 8
click at [575, 28] on button "button" at bounding box center [575, 26] width 11 height 8
click at [387, 24] on button "ADEQUAÇÃO DE SITIO" at bounding box center [377, 26] width 47 height 8
click at [433, 28] on button "ELABORAÇÃO DE ESTUDO DE MONITORAMENTO" at bounding box center [447, 26] width 93 height 8
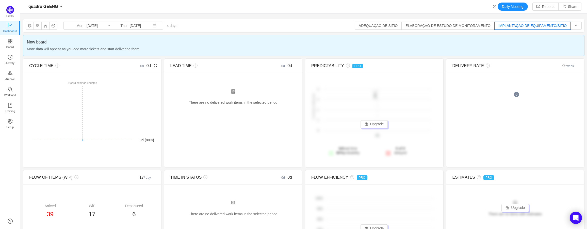
click at [516, 28] on button "IMPLANTAÇÃO DE EQUIPAMENTO/SITIO" at bounding box center [532, 26] width 76 height 8
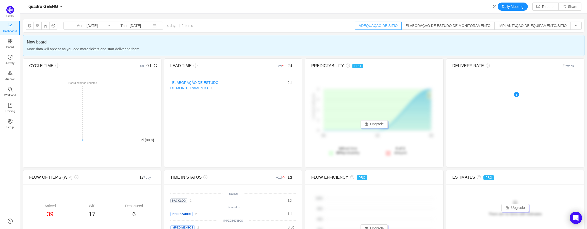
click at [390, 25] on button "ADEQUAÇÃO DE SITIO" at bounding box center [377, 26] width 47 height 8
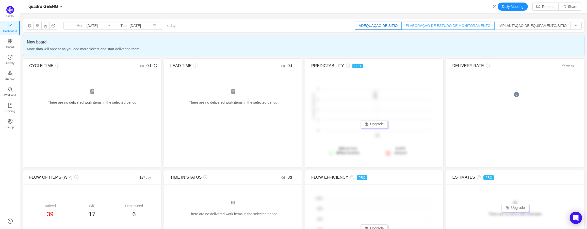
click at [427, 27] on button "ELABORAÇÃO DE ESTUDO DE MONITORAMENTO" at bounding box center [447, 26] width 93 height 8
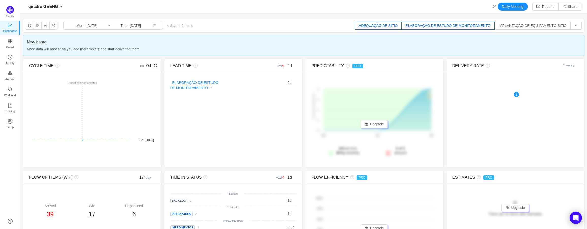
click at [384, 25] on button "ADEQUAÇÃO DE SITIO" at bounding box center [377, 26] width 47 height 8
click at [465, 25] on button "ELABORAÇÃO DE ESTUDO DE MONITORAMENTO" at bounding box center [447, 26] width 93 height 8
click at [575, 25] on button "button" at bounding box center [575, 26] width 11 height 8
click at [578, 38] on div "New board More data will appear as you add more tickets and start delivering th…" at bounding box center [303, 45] width 561 height 21
click at [38, 28] on button "button" at bounding box center [37, 26] width 8 height 8
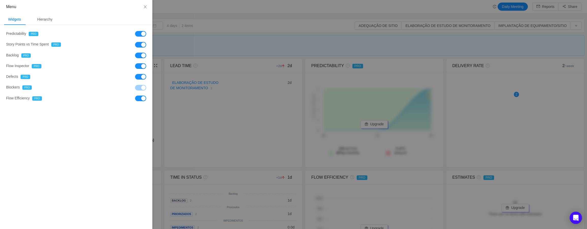
click at [204, 21] on div at bounding box center [293, 114] width 587 height 229
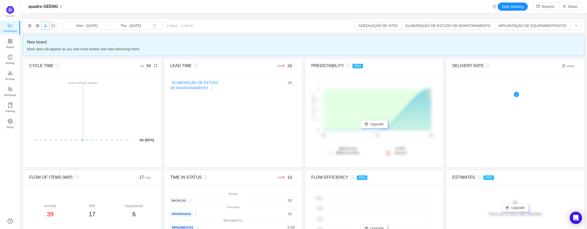
click at [45, 26] on button "button" at bounding box center [45, 26] width 8 height 8
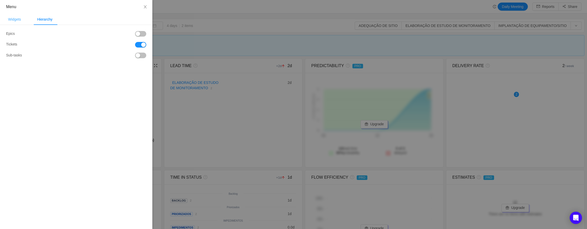
click at [16, 21] on div "Widgets" at bounding box center [14, 19] width 21 height 11
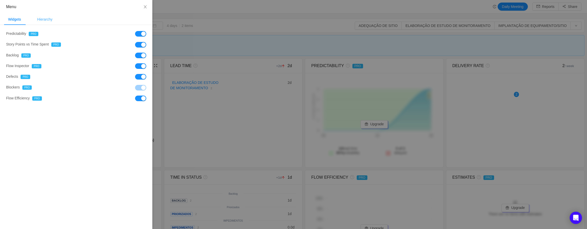
drag, startPoint x: 26, startPoint y: 19, endPoint x: 39, endPoint y: 19, distance: 12.7
click at [28, 19] on div "Widgets Hierarchy" at bounding box center [30, 19] width 52 height 11
drag, startPoint x: 40, startPoint y: 19, endPoint x: 44, endPoint y: 19, distance: 3.6
click at [40, 19] on div "Hierarchy" at bounding box center [44, 19] width 23 height 11
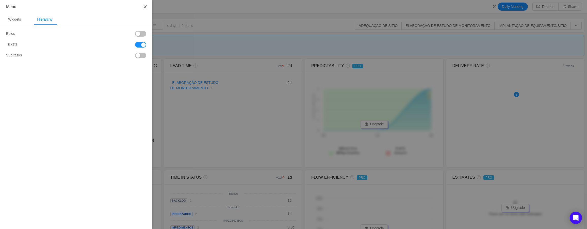
click at [145, 8] on icon "icon: close" at bounding box center [145, 7] width 4 height 4
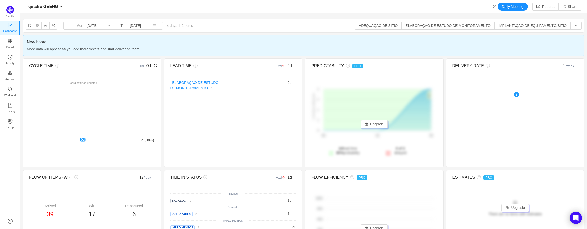
click at [63, 72] on div "CYCLE TIME 0d 0d" at bounding box center [92, 66] width 126 height 14
click at [52, 28] on button "button" at bounding box center [53, 26] width 8 height 8
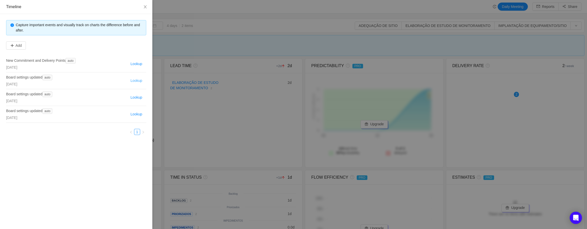
click at [136, 80] on button "Lookup" at bounding box center [136, 81] width 16 height 6
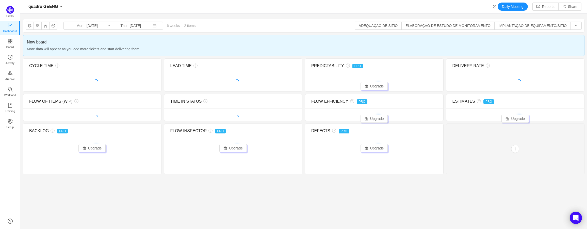
type input "Mon - Aug 11, 2025"
type input "Sun - [DATE]"
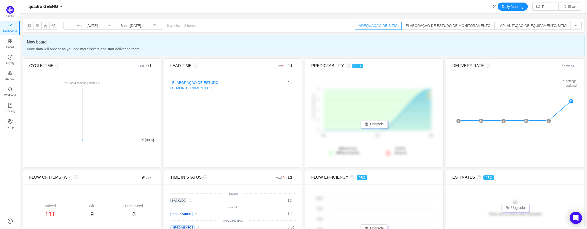
click at [390, 27] on button "ADEQUAÇÃO DE SITIO" at bounding box center [377, 26] width 47 height 8
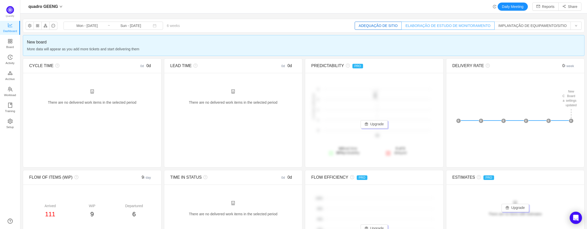
click at [437, 27] on button "ELABORAÇÃO DE ESTUDO DE MONITORAMENTO" at bounding box center [447, 26] width 93 height 8
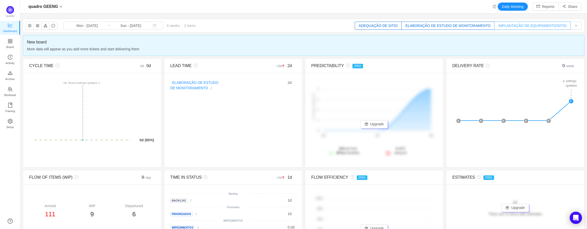
click at [509, 27] on button "IMPLANTAÇÃO DE EQUIPAMENTO/SITIO" at bounding box center [532, 26] width 76 height 8
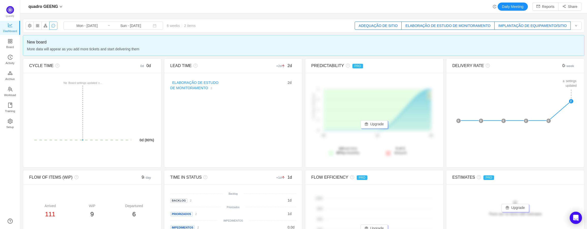
click at [54, 26] on button "button" at bounding box center [53, 26] width 8 height 8
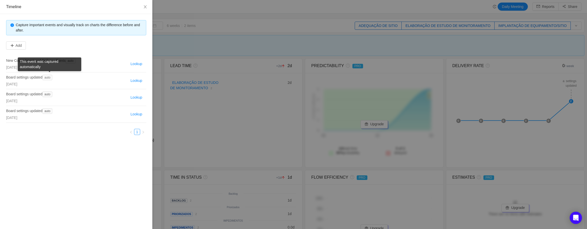
click at [50, 77] on span "auto" at bounding box center [47, 78] width 10 height 6
click at [138, 132] on link "1" at bounding box center [137, 132] width 6 height 6
click at [137, 131] on link "1" at bounding box center [137, 132] width 6 height 6
click at [135, 97] on button "Lookup" at bounding box center [136, 97] width 16 height 6
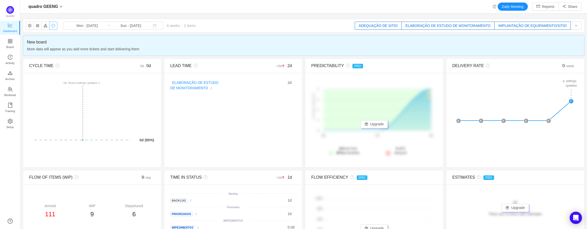
click at [53, 25] on button "button" at bounding box center [53, 26] width 8 height 8
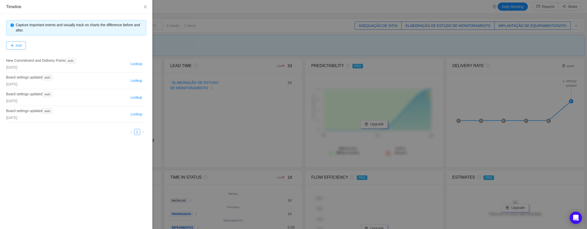
click at [21, 45] on button "Add" at bounding box center [16, 45] width 20 height 8
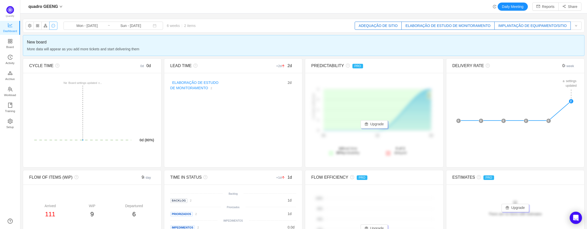
click at [55, 26] on button "button" at bounding box center [53, 26] width 8 height 8
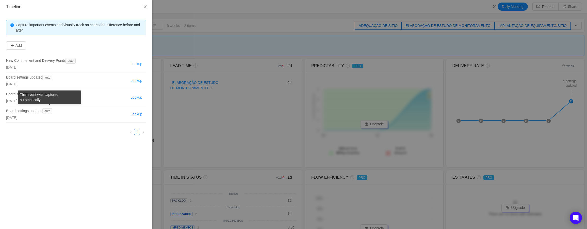
click at [50, 112] on span "auto" at bounding box center [47, 111] width 10 height 6
click at [183, 48] on div at bounding box center [293, 114] width 587 height 229
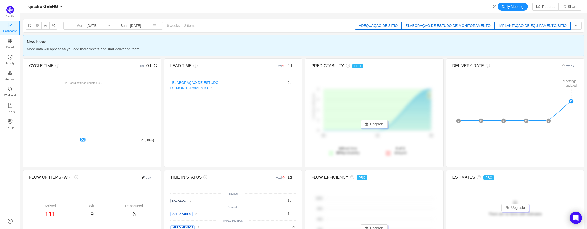
click at [31, 64] on span "CYCLE TIME" at bounding box center [41, 65] width 24 height 4
click at [48, 63] on span "CYCLE TIME" at bounding box center [41, 65] width 24 height 4
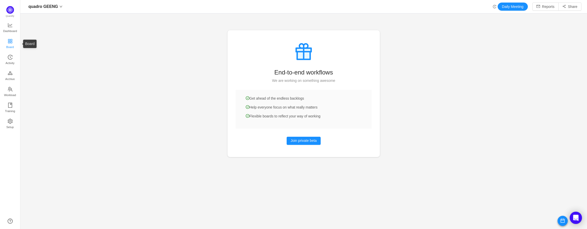
click at [13, 41] on link "Board" at bounding box center [10, 44] width 5 height 10
click at [9, 29] on span "Dashboard" at bounding box center [10, 31] width 14 height 10
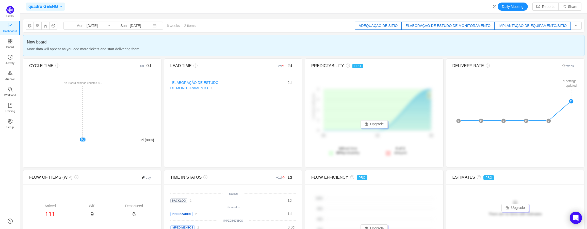
click at [39, 9] on span "quadro GEENG" at bounding box center [42, 7] width 29 height 8
click at [54, 18] on span "quadro GEENG" at bounding box center [65, 17] width 71 height 8
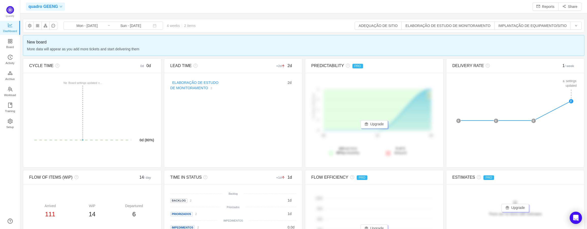
scroll to position [221, 555]
click at [55, 4] on span "quadro GEENG" at bounding box center [42, 7] width 29 height 8
click at [99, 28] on icon "icon: arrow-right" at bounding box center [100, 27] width 4 height 4
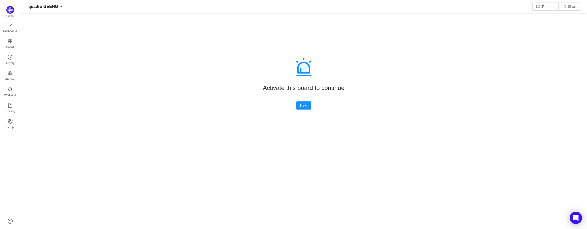
click at [299, 101] on div "Activate this board to continue Next" at bounding box center [303, 137] width 566 height 183
click at [306, 104] on button "Next" at bounding box center [303, 105] width 15 height 8
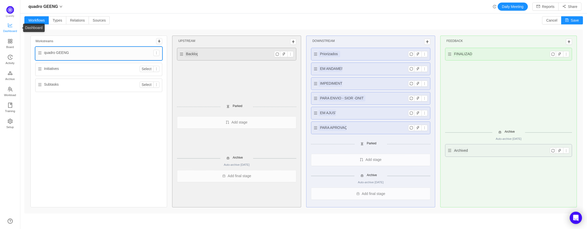
click at [11, 27] on span "Dashboard" at bounding box center [10, 31] width 14 height 10
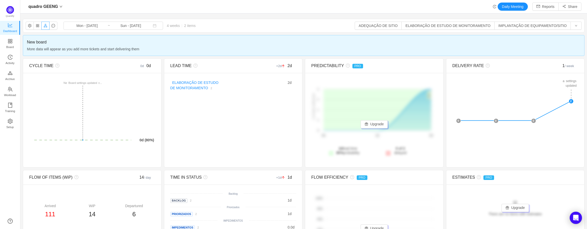
click at [46, 25] on button "button" at bounding box center [45, 26] width 8 height 8
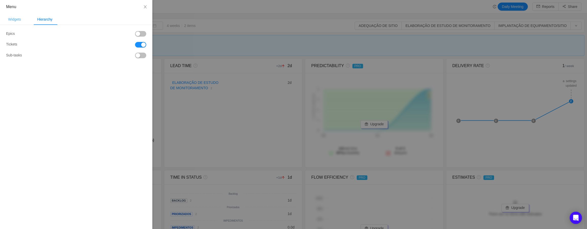
click at [19, 17] on div "Widgets" at bounding box center [14, 19] width 21 height 11
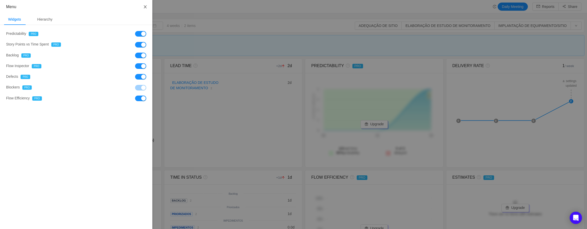
click at [148, 7] on button "Close" at bounding box center [145, 7] width 14 height 14
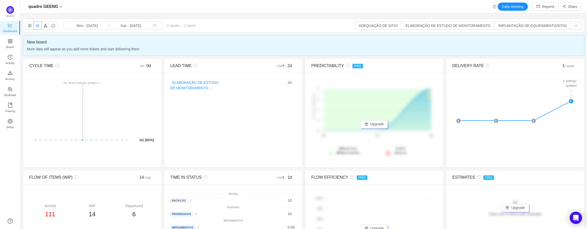
click at [37, 26] on button "button" at bounding box center [37, 26] width 8 height 8
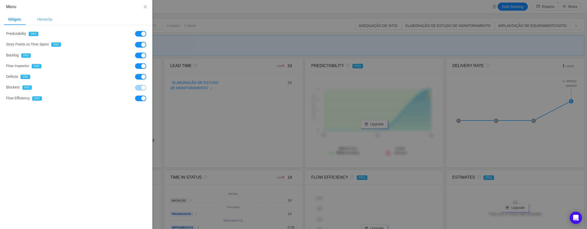
click at [43, 23] on div "Hierarchy" at bounding box center [44, 19] width 23 height 11
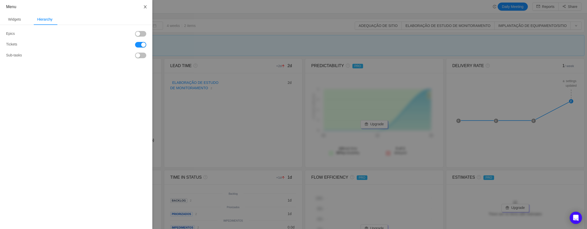
click at [147, 7] on icon "icon: close" at bounding box center [145, 7] width 4 height 4
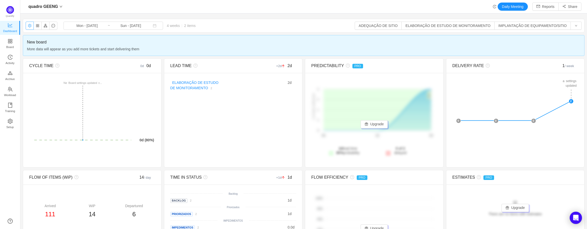
click at [29, 28] on button "button" at bounding box center [30, 26] width 8 height 8
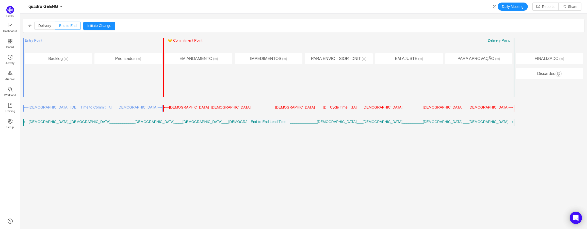
click at [70, 26] on span "End to End" at bounding box center [68, 26] width 18 height 4
click at [59, 27] on input "End to End" at bounding box center [59, 27] width 0 height 0
click at [45, 25] on span "Delivery" at bounding box center [44, 26] width 13 height 4
click at [38, 27] on input "Delivery" at bounding box center [38, 27] width 0 height 0
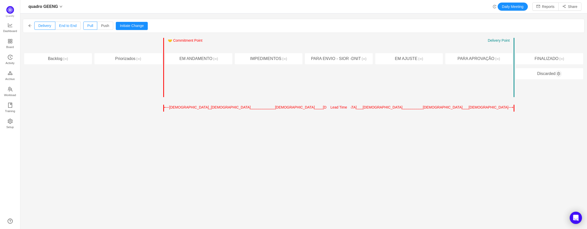
click at [66, 27] on span "End to End" at bounding box center [68, 26] width 18 height 4
click at [59, 27] on input "End to End" at bounding box center [59, 27] width 0 height 0
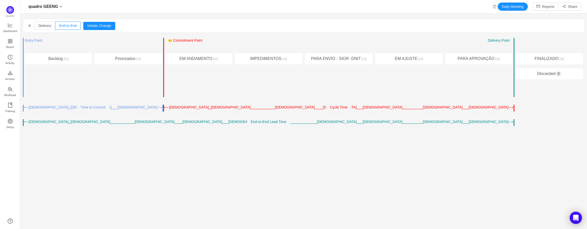
click at [349, 124] on div "⟵⎯⎯⎯⎯⎯⎯⎯⎯⎯⎯⎯⎯⎯⎯⎯⎯⎯⎯⎯⎯⎯⎯⎯⎯⎯⎯⎯⎯⎯⎯⎯⎯⎯⎯⎯⎯⎯⎯⎯⎯⎯⎯⎯⎯⎯⎯⎯⎯⎯⎯⎯⎯⎯⎯⎯⎯⎯⎯⎯⎯⎯⎯⎯⎯⎯⎯⎯⎯⎯⎯⎯⎯⎯⎯⎯⎯⎯⎯…" at bounding box center [268, 122] width 491 height 7
click at [512, 123] on div "Entry Point ← → 🤝 Commitment Point ← → Work Started Delivery Point ← → Backlog …" at bounding box center [303, 82] width 561 height 88
click at [510, 123] on div "⟵⎯⎯⎯⎯⎯⎯⎯⎯⎯⎯⎯⎯⎯⎯⎯⎯⎯⎯⎯⎯⎯⎯⎯⎯⎯⎯⎯⎯⎯⎯⎯⎯⎯⎯⎯⎯⎯⎯⎯⎯⎯⎯⎯⎯⎯⎯⎯⎯⎯⎯⎯⎯⎯⎯⎯⎯⎯⎯⎯⎯⎯⎯⎯⎯⎯⎯⎯⎯⎯⎯⎯⎯⎯⎯⎯⎯⎯⎯…" at bounding box center [268, 122] width 491 height 7
click at [68, 26] on span "End to End" at bounding box center [68, 26] width 18 height 4
click at [59, 27] on input "End to End" at bounding box center [59, 27] width 0 height 0
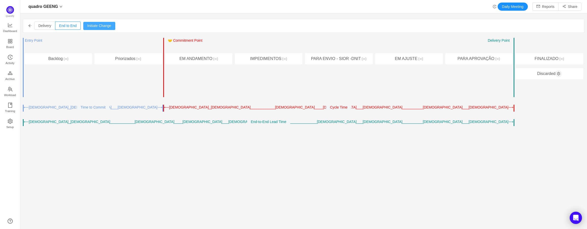
click at [99, 28] on button "Initiate Change" at bounding box center [99, 26] width 32 height 8
click at [505, 51] on div "Entry Point ← → 🤝 Commitment Point ← → Work Started Delivery Point ← →" at bounding box center [478, 45] width 67 height 15
drag, startPoint x: 535, startPoint y: 59, endPoint x: 502, endPoint y: 64, distance: 34.1
click at [503, 64] on div "Entry Point ← → 🤝 Commitment Point ← → Work Started Delivery Point ← → Backlog …" at bounding box center [303, 82] width 561 height 88
click at [87, 25] on button "Cancel" at bounding box center [92, 26] width 19 height 8
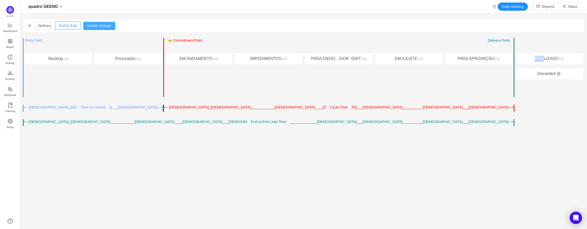
click at [91, 26] on button "Initiate Change" at bounding box center [99, 26] width 32 height 8
click at [496, 47] on button "←" at bounding box center [499, 47] width 8 height 6
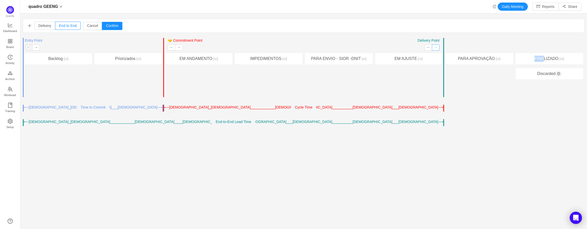
click at [433, 46] on button "→" at bounding box center [436, 47] width 8 height 6
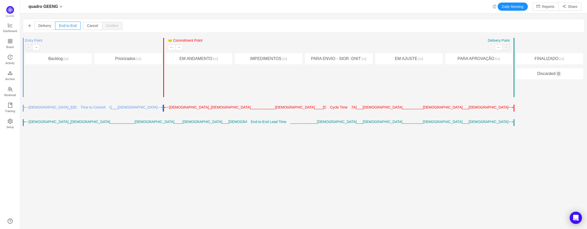
click at [549, 75] on div "Discarded" at bounding box center [549, 73] width 68 height 11
click at [556, 74] on button "button" at bounding box center [558, 74] width 6 height 6
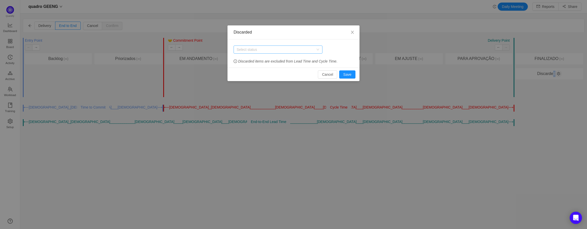
click at [270, 48] on div "Select status" at bounding box center [274, 49] width 77 height 5
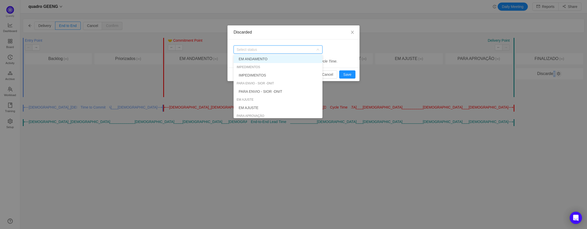
scroll to position [52, 0]
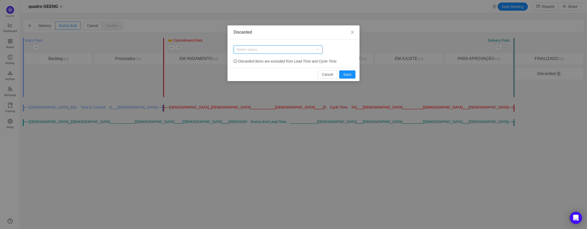
click at [344, 54] on div "Select status Discarded items are excluded from Lead Time and Cycle Time." at bounding box center [293, 53] width 132 height 28
click at [329, 76] on button "Cancel" at bounding box center [327, 74] width 19 height 8
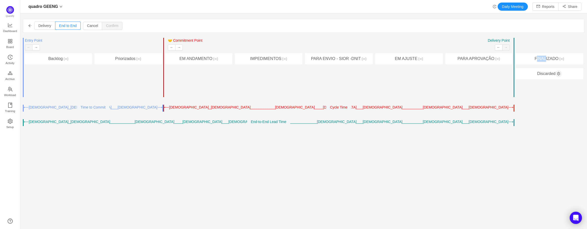
drag, startPoint x: 540, startPoint y: 59, endPoint x: 520, endPoint y: 65, distance: 20.3
click at [525, 64] on div "Entry Point ← → 🤝 Commitment Point ← → Work Started Delivery Point ← → FINALIZA…" at bounding box center [549, 67] width 70 height 59
click at [46, 25] on span "Delivery" at bounding box center [44, 26] width 13 height 4
click at [38, 27] on input "Delivery" at bounding box center [38, 27] width 0 height 0
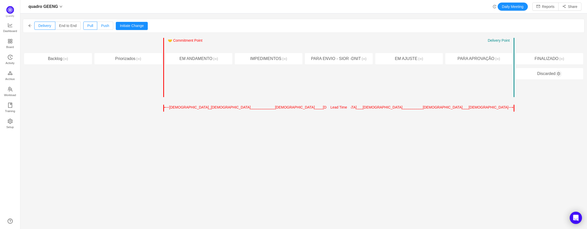
click at [103, 27] on span "Push" at bounding box center [105, 26] width 8 height 4
click at [101, 27] on input "Push" at bounding box center [101, 27] width 0 height 0
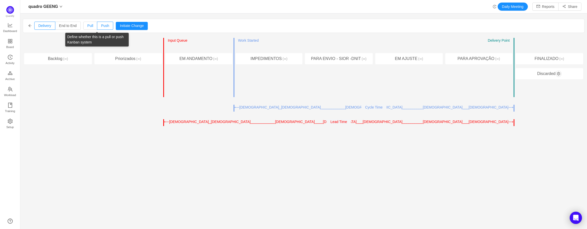
click at [90, 27] on span "Pull" at bounding box center [90, 26] width 6 height 4
click at [87, 27] on input "Pull" at bounding box center [87, 27] width 0 height 0
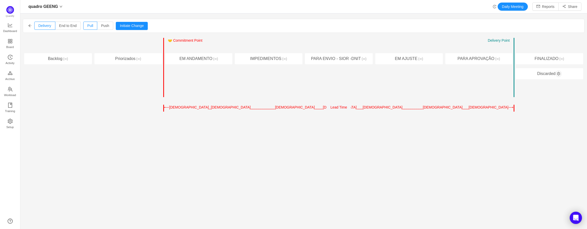
click at [514, 44] on div "Entry Point ← → 🤝 Commitment Point ← → Work Started Delivery Point ← → FINALIZA…" at bounding box center [549, 67] width 70 height 59
click at [126, 28] on button "Initiate Change" at bounding box center [132, 26] width 32 height 8
click at [125, 30] on div "Delivery End to End Pull Push Initiate Change Cancel Confirm" at bounding box center [303, 25] width 561 height 13
click at [125, 27] on button "Cancel" at bounding box center [124, 26] width 19 height 8
click at [28, 26] on icon "icon: arrow-left" at bounding box center [30, 26] width 4 height 4
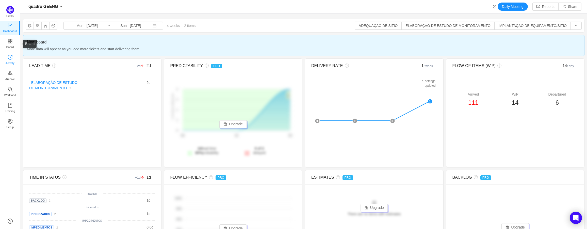
click at [12, 63] on span "Activity" at bounding box center [10, 63] width 9 height 10
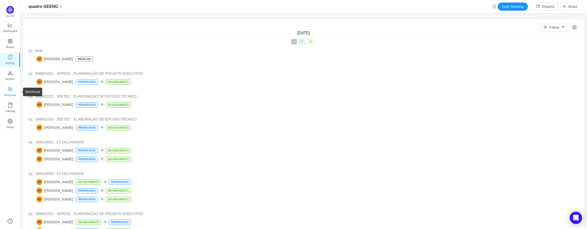
click at [12, 88] on icon "icon: team" at bounding box center [10, 89] width 5 height 5
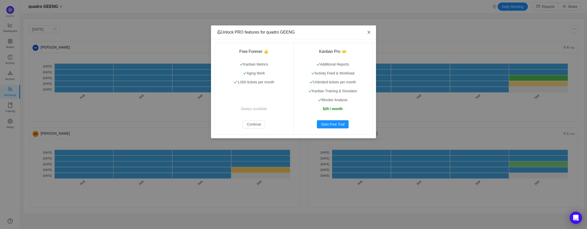
click at [369, 31] on icon "icon: close" at bounding box center [369, 32] width 4 height 4
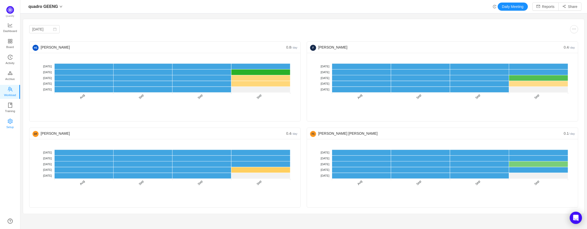
click at [11, 122] on span "Setup" at bounding box center [9, 127] width 7 height 10
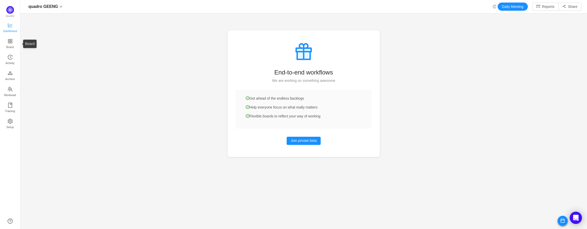
click at [10, 28] on span "Dashboard" at bounding box center [10, 31] width 14 height 10
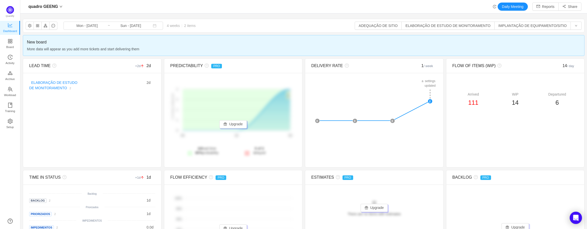
click at [61, 41] on span "New board" at bounding box center [303, 42] width 553 height 6
click at [544, 28] on button "IMPLANTAÇÃO DE EQUIPAMENTO/SITIO" at bounding box center [532, 26] width 76 height 8
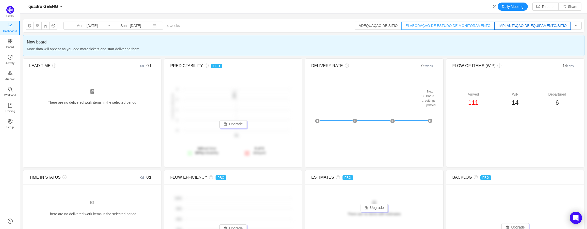
click at [479, 29] on button "ELABORAÇÃO DE ESTUDO DE MONITORAMENTO" at bounding box center [447, 26] width 93 height 8
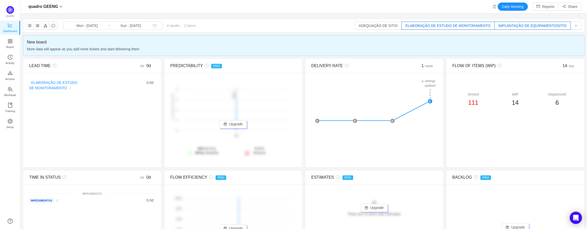
click at [518, 25] on button "IMPLANTAÇÃO DE EQUIPAMENTO/SITIO" at bounding box center [532, 26] width 76 height 8
click at [391, 21] on div "quadro GEENG Mon - Aug 25, 2025 ~ Sun - Sep 21, 2025 4 weeks 2 items ADEQUAÇÃO …" at bounding box center [303, 25] width 561 height 13
click at [390, 24] on button "ADEQUAÇÃO DE SITIO" at bounding box center [377, 26] width 47 height 8
click at [512, 27] on button "IMPLANTAÇÃO DE EQUIPAMENTO/SITIO" at bounding box center [532, 26] width 76 height 8
click at [56, 25] on button "button" at bounding box center [53, 26] width 8 height 8
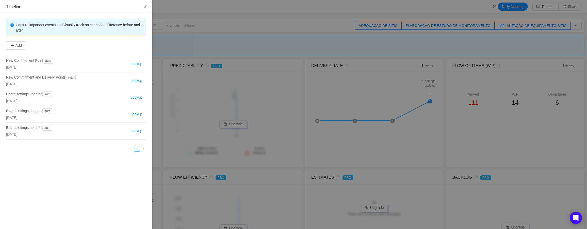
click at [213, 21] on div at bounding box center [293, 114] width 587 height 229
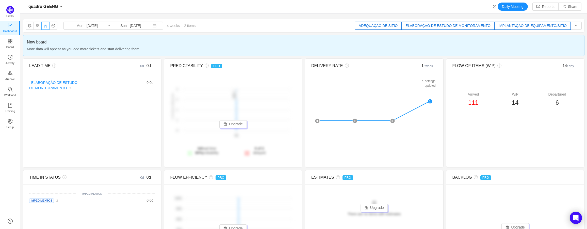
click at [45, 27] on button "button" at bounding box center [45, 26] width 8 height 8
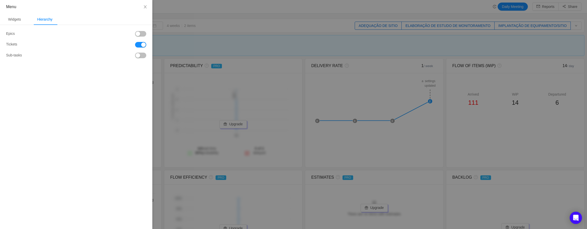
click at [159, 9] on div at bounding box center [293, 114] width 587 height 229
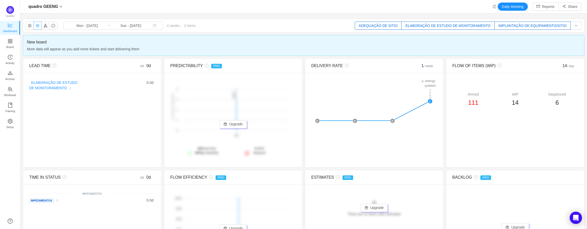
click at [38, 27] on button "button" at bounding box center [37, 26] width 8 height 8
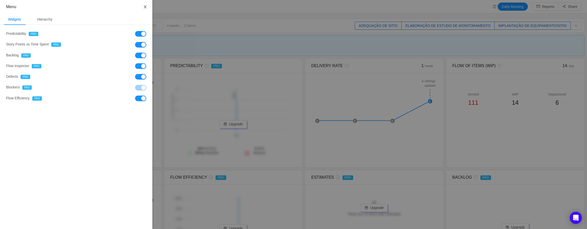
click at [148, 6] on button "Close" at bounding box center [145, 7] width 14 height 14
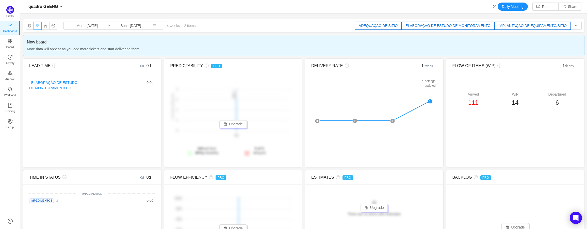
click at [34, 26] on button "button" at bounding box center [37, 26] width 8 height 8
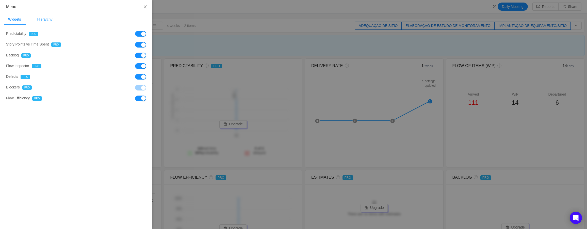
click at [48, 21] on div "Hierarchy" at bounding box center [44, 19] width 23 height 11
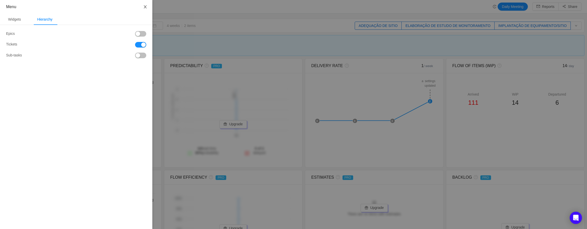
click at [147, 5] on button "Close" at bounding box center [145, 7] width 14 height 14
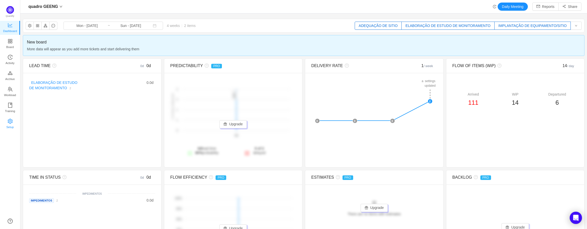
click at [9, 119] on icon "icon: setting" at bounding box center [10, 121] width 5 height 5
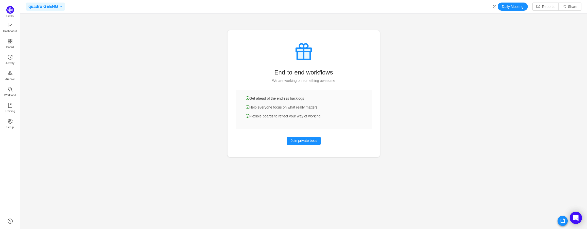
click at [41, 6] on span "quadro GEENG" at bounding box center [42, 7] width 29 height 8
click at [46, 17] on span "quadro GEENG" at bounding box center [42, 17] width 25 height 8
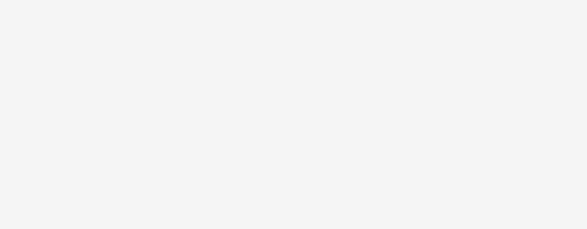
scroll to position [221, 579]
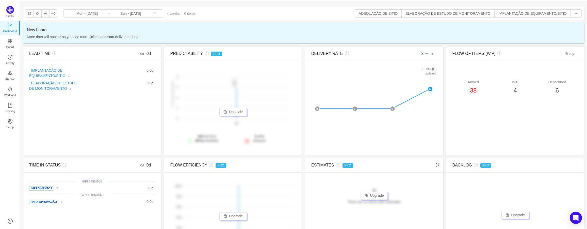
scroll to position [8, 0]
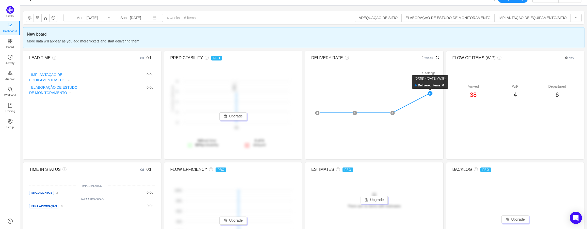
click at [429, 93] on rect at bounding box center [429, 93] width 5 height 5
click at [11, 28] on span "Dashboard" at bounding box center [10, 31] width 14 height 10
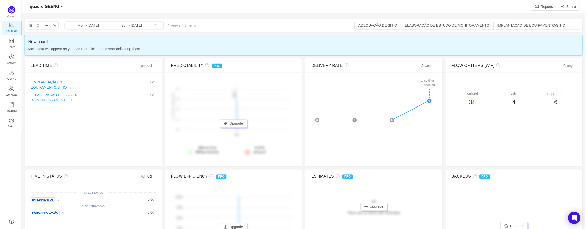
scroll to position [221, 555]
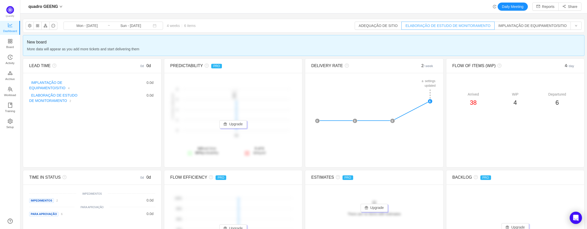
click at [437, 25] on button "ELABORAÇÃO DE ESTUDO DE MONITORAMENTO" at bounding box center [447, 26] width 93 height 8
click at [511, 19] on div "quadro GEENG Mon - Aug 25, 2025 ~ Sun - Sep 21, 2025 4 weeks 2 items ADEQUAÇÃO …" at bounding box center [303, 25] width 561 height 13
click at [513, 22] on button "IMPLANTAÇÃO DE EQUIPAMENTO/SITIO" at bounding box center [532, 26] width 76 height 8
click at [390, 27] on button "ADEQUAÇÃO DE SITIO" at bounding box center [377, 26] width 47 height 8
click at [9, 43] on span "Board" at bounding box center [10, 47] width 8 height 10
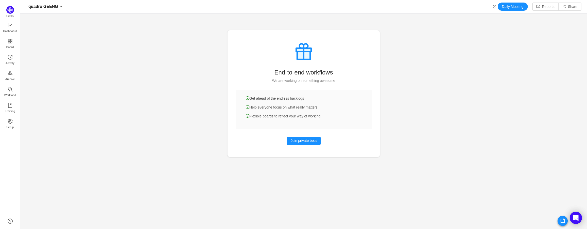
click at [58, 2] on div "quadro GEENG Daily Meeting Reports Share" at bounding box center [303, 6] width 566 height 13
click at [59, 7] on icon "icon: down" at bounding box center [60, 6] width 3 height 3
click at [51, 14] on span "quadro GEENG" at bounding box center [42, 17] width 25 height 8
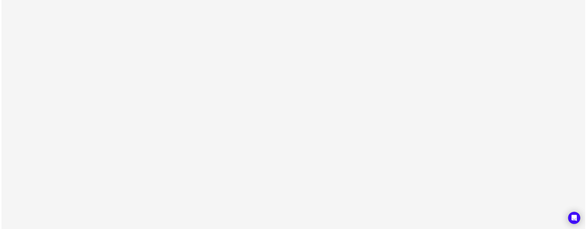
scroll to position [221, 579]
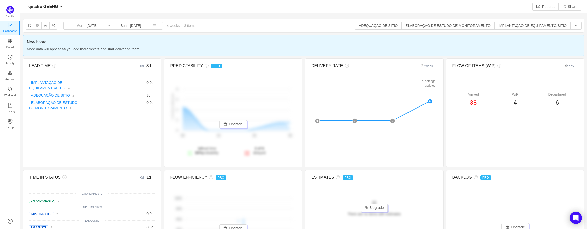
scroll to position [221, 555]
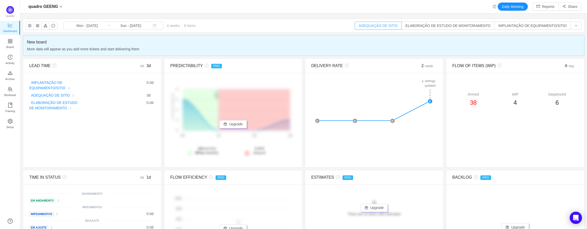
click at [399, 26] on button "ADEQUAÇÃO DE SITIO" at bounding box center [377, 26] width 47 height 8
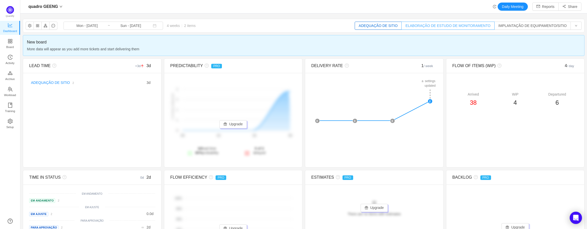
click at [441, 24] on button "ELABORAÇÃO DE ESTUDO DE MONITORAMENTO" at bounding box center [447, 26] width 93 height 8
click at [530, 30] on div "quadro GEENG Mon - [DATE] ~ Sun - [DATE] 4 weeks 4 items ADEQUAÇÃO DE SITIO ELA…" at bounding box center [303, 25] width 561 height 13
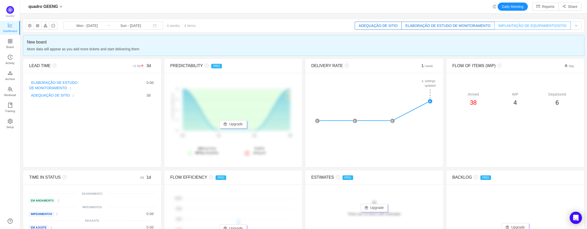
click at [531, 26] on button "IMPLANTAÇÃO DE EQUIPAMENTO/SITIO" at bounding box center [532, 26] width 76 height 8
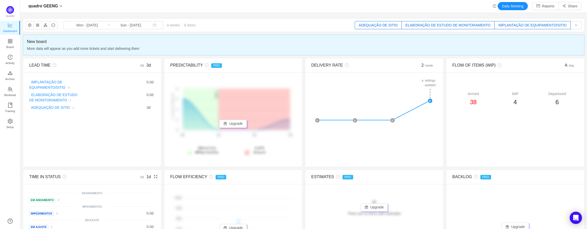
scroll to position [0, 0]
